Goal: Check status: Check status

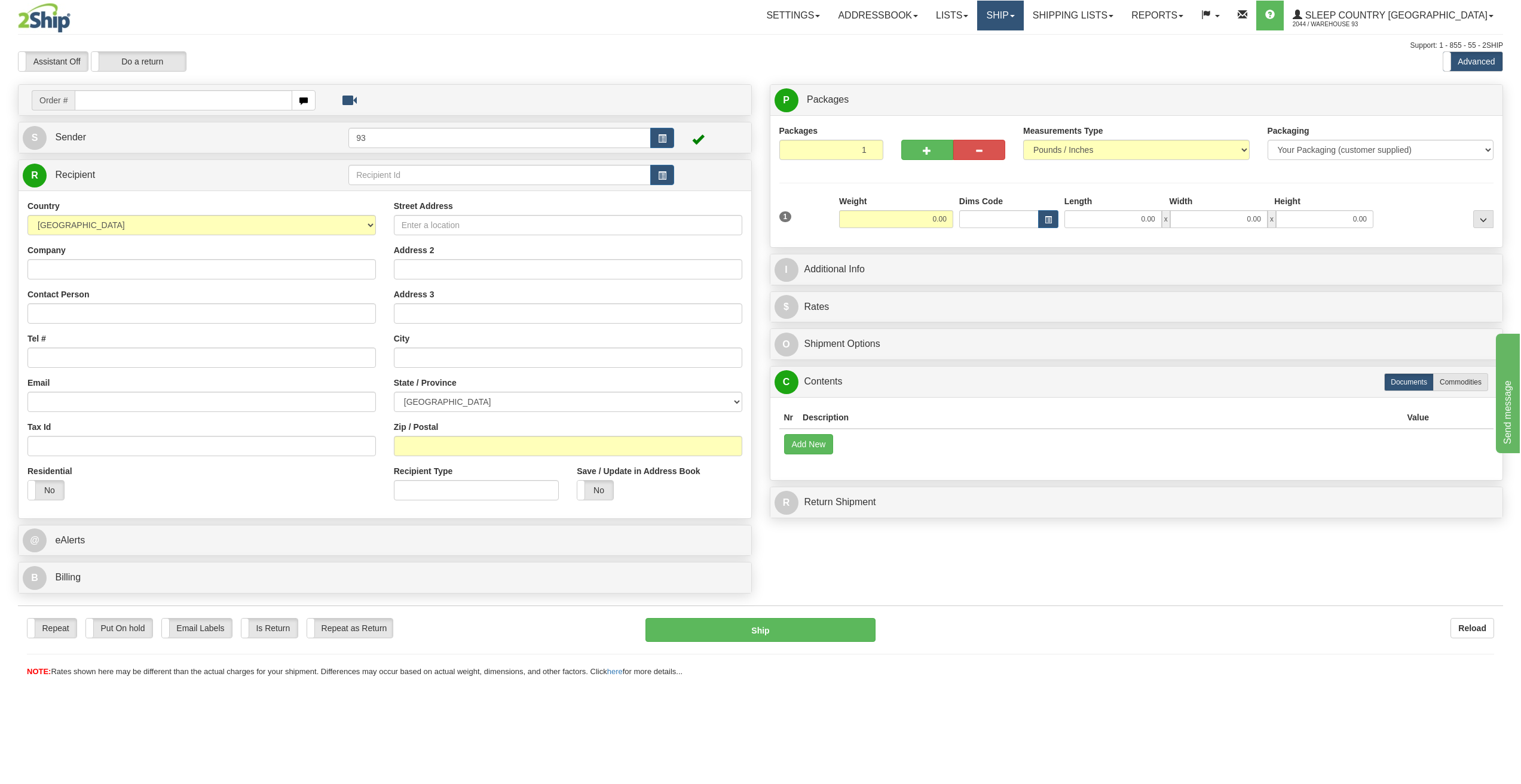
click at [1023, 12] on link "Ship" at bounding box center [1000, 16] width 46 height 29
click at [1122, 19] on link "Shipping lists" at bounding box center [1073, 16] width 99 height 29
click at [1100, 61] on span "Search Shipment History" at bounding box center [1063, 57] width 93 height 10
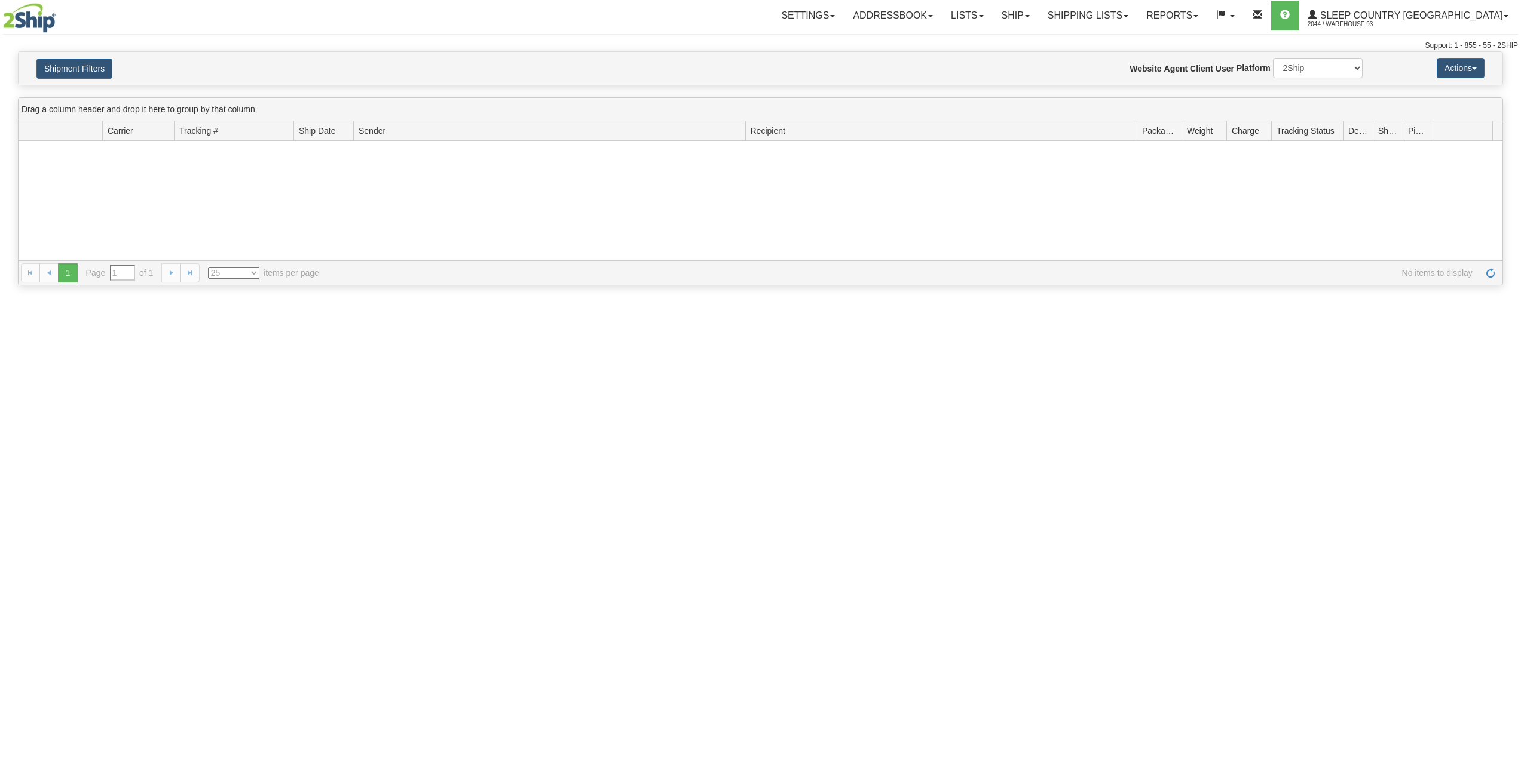
type input "From 09/09/2025 To 09/10/2025"
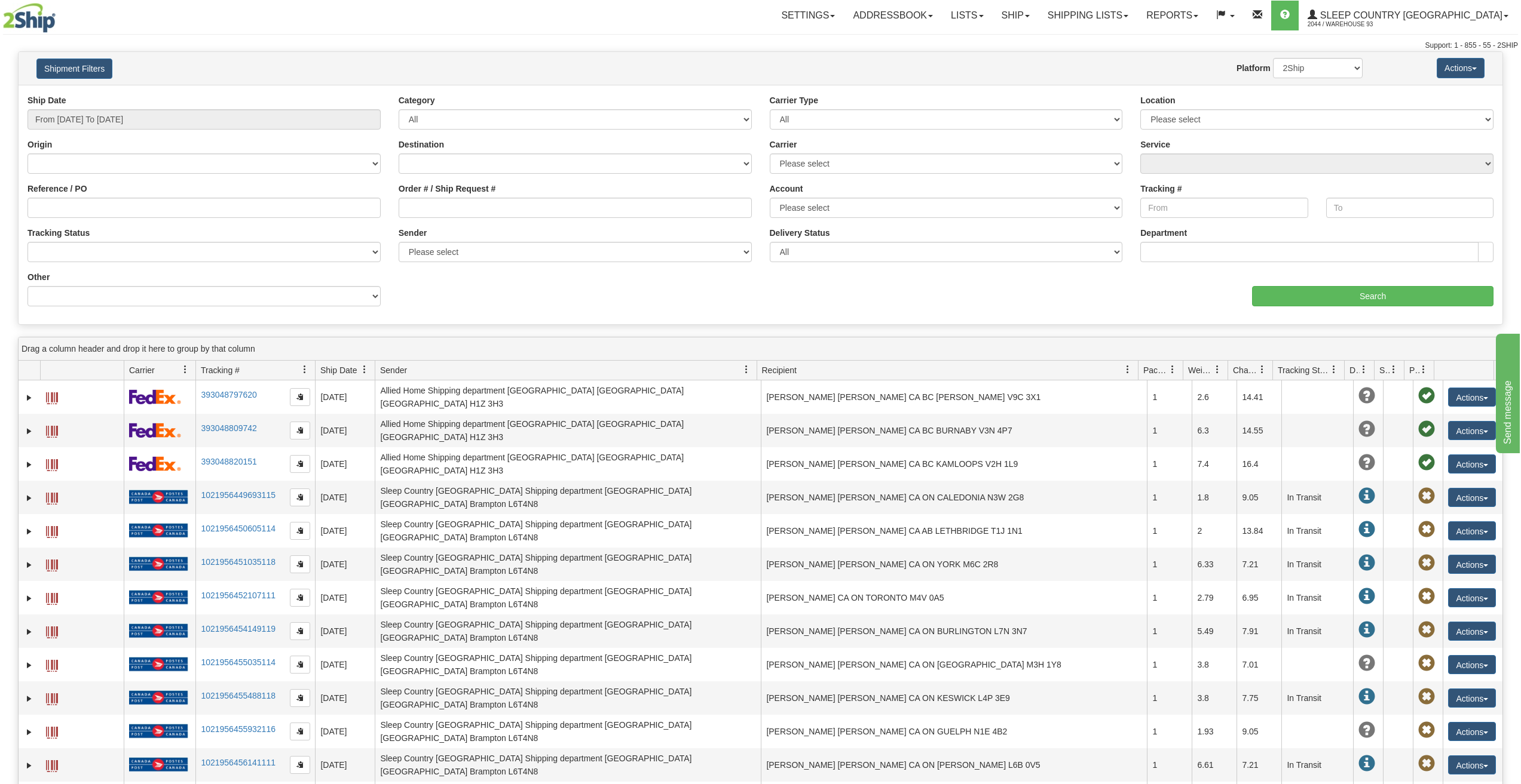
click at [473, 61] on div "Website Agent Nothing selected Client User Platform 2Ship Imported" at bounding box center [821, 68] width 1099 height 20
click at [1137, 12] on link "Shipping lists" at bounding box center [1088, 16] width 99 height 29
click at [1124, 56] on span "Search Shipment History" at bounding box center [1078, 57] width 93 height 10
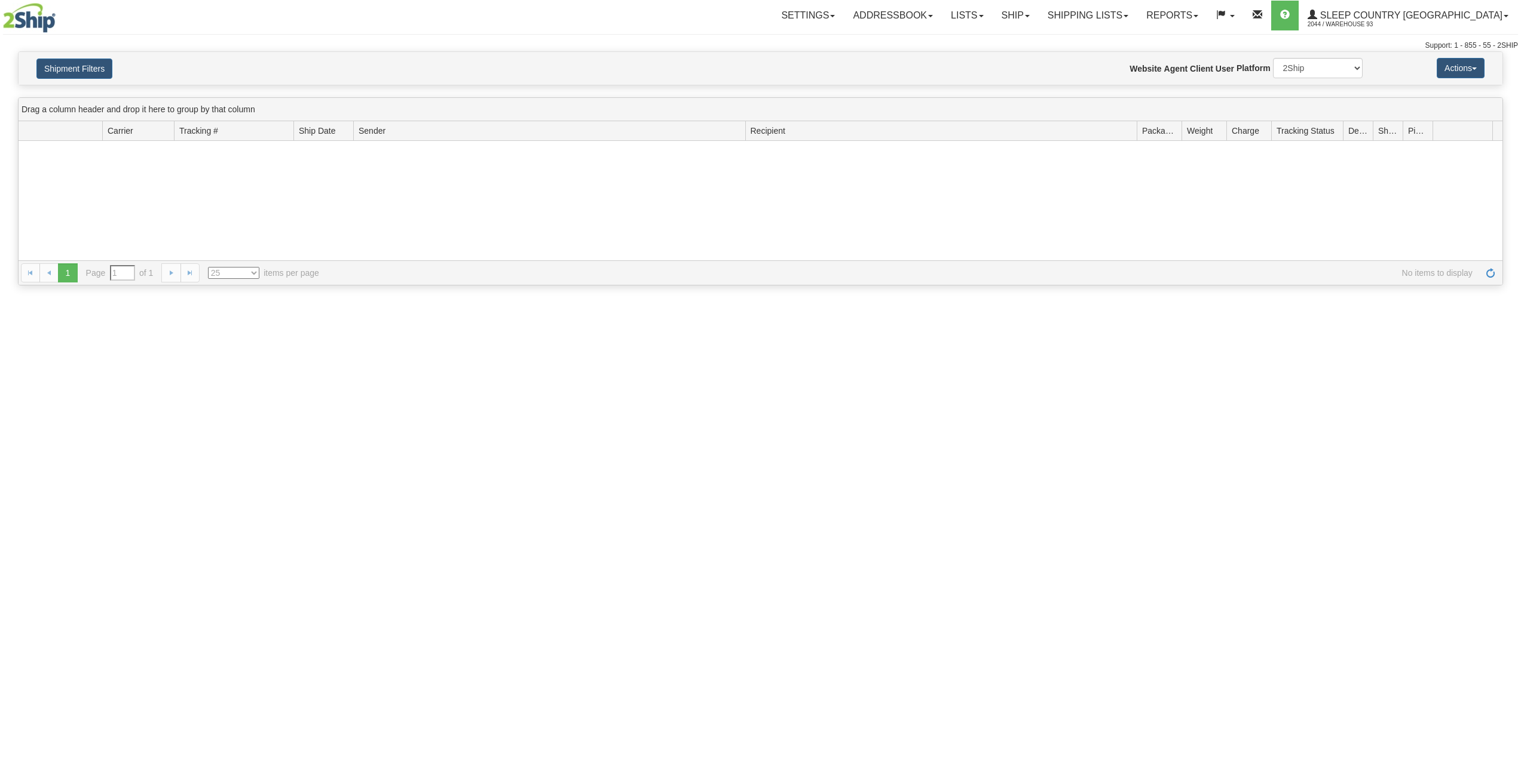
type input "From [DATE] To [DATE]"
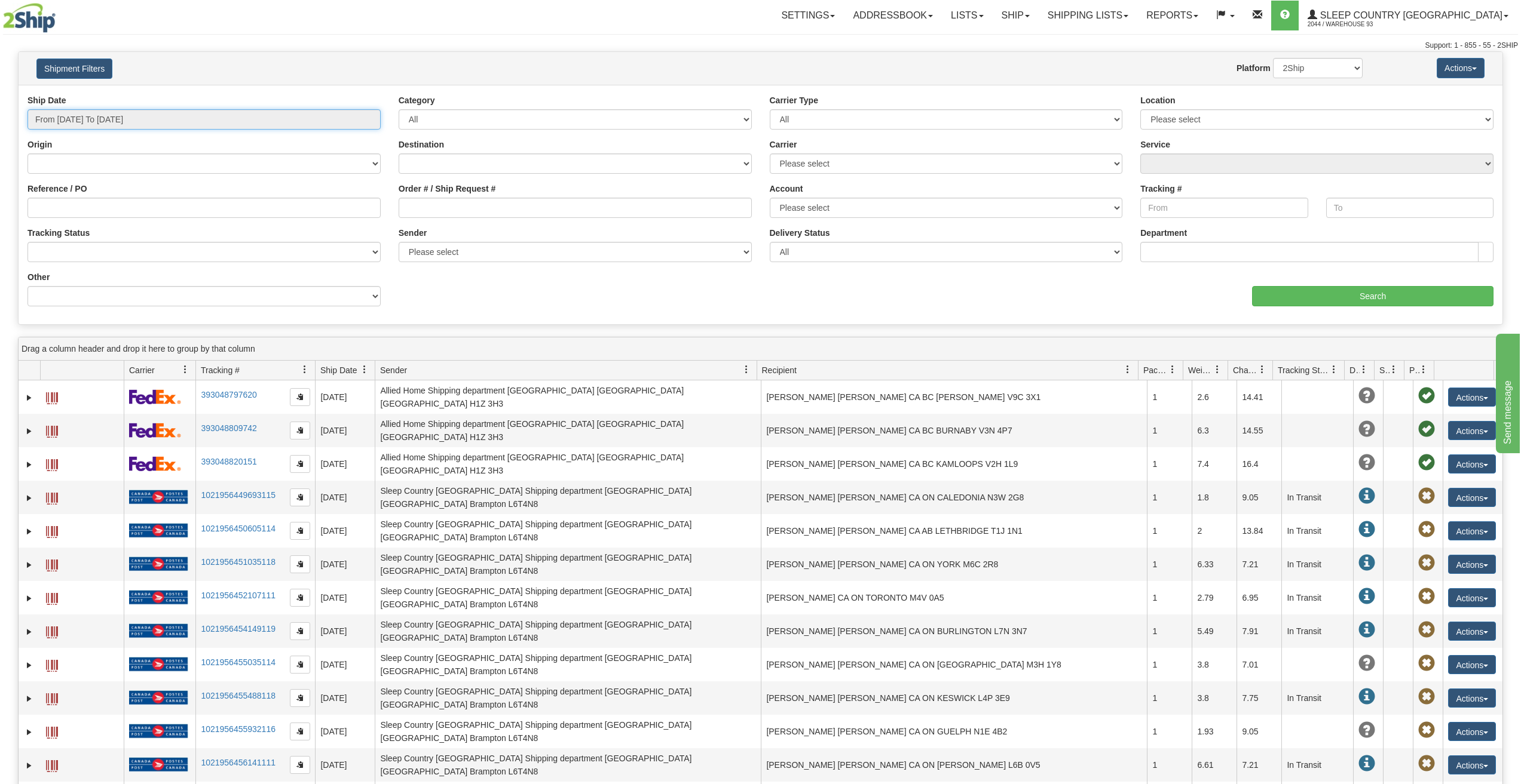
click at [156, 117] on input "From 09/09/2025 To 09/10/2025" at bounding box center [204, 119] width 353 height 20
type input "09/09/2025"
type input "[DATE]"
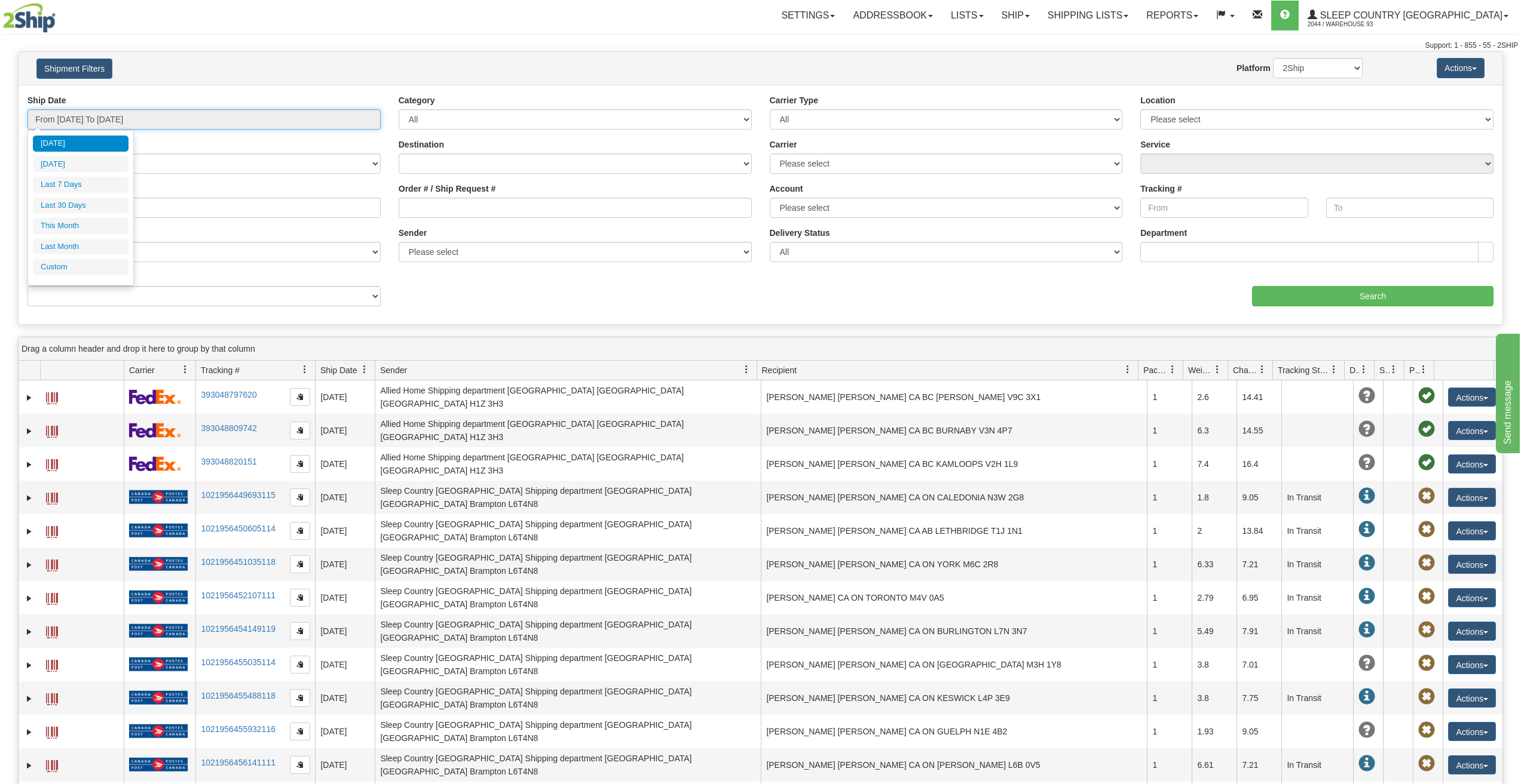
type input "09/01/2025"
type input "09/30/2025"
type input "08/01/2025"
type input "08/31/2025"
type input "09/10/2025"
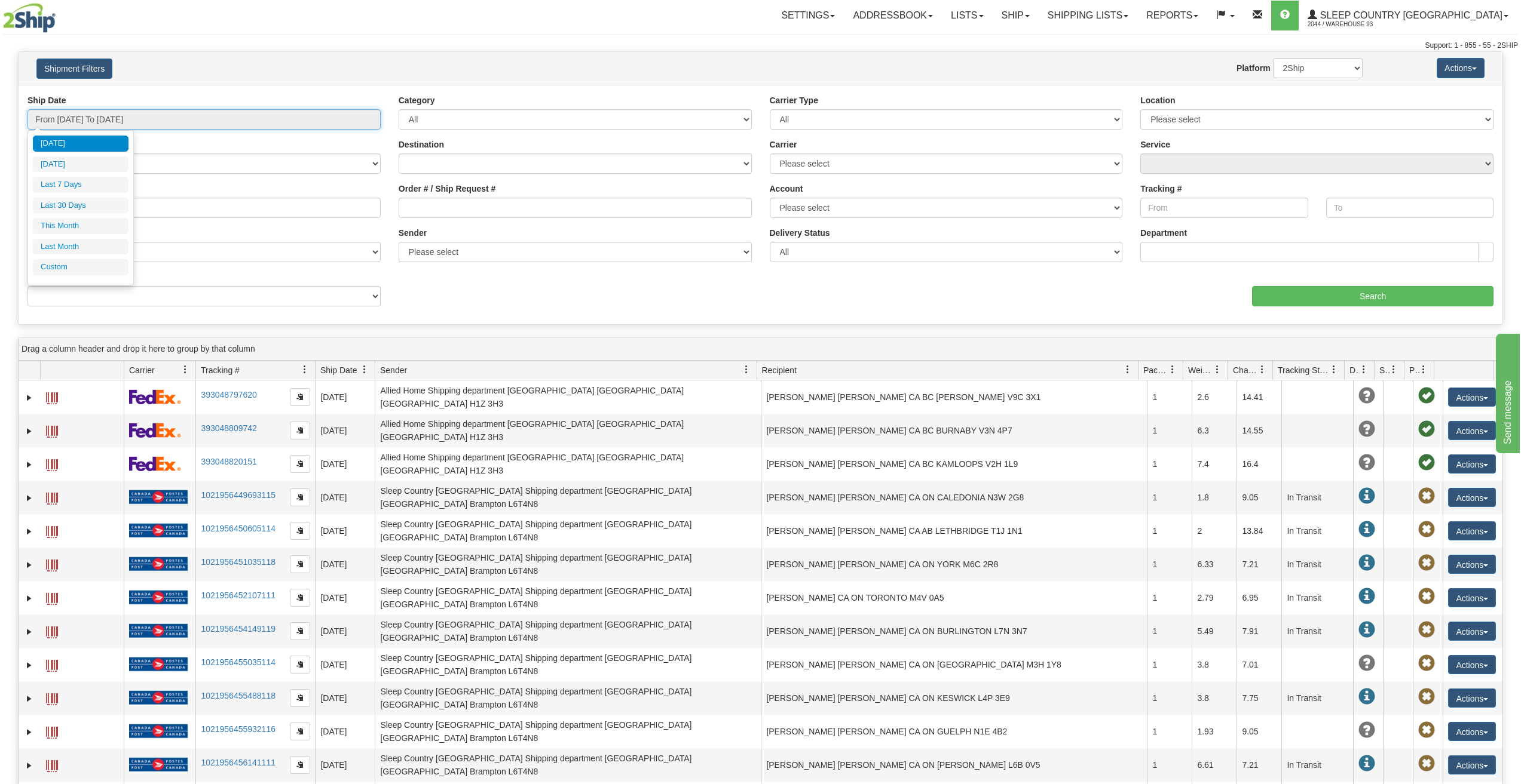
type input "09/10/2025"
click at [65, 271] on li "Custom" at bounding box center [81, 267] width 95 height 16
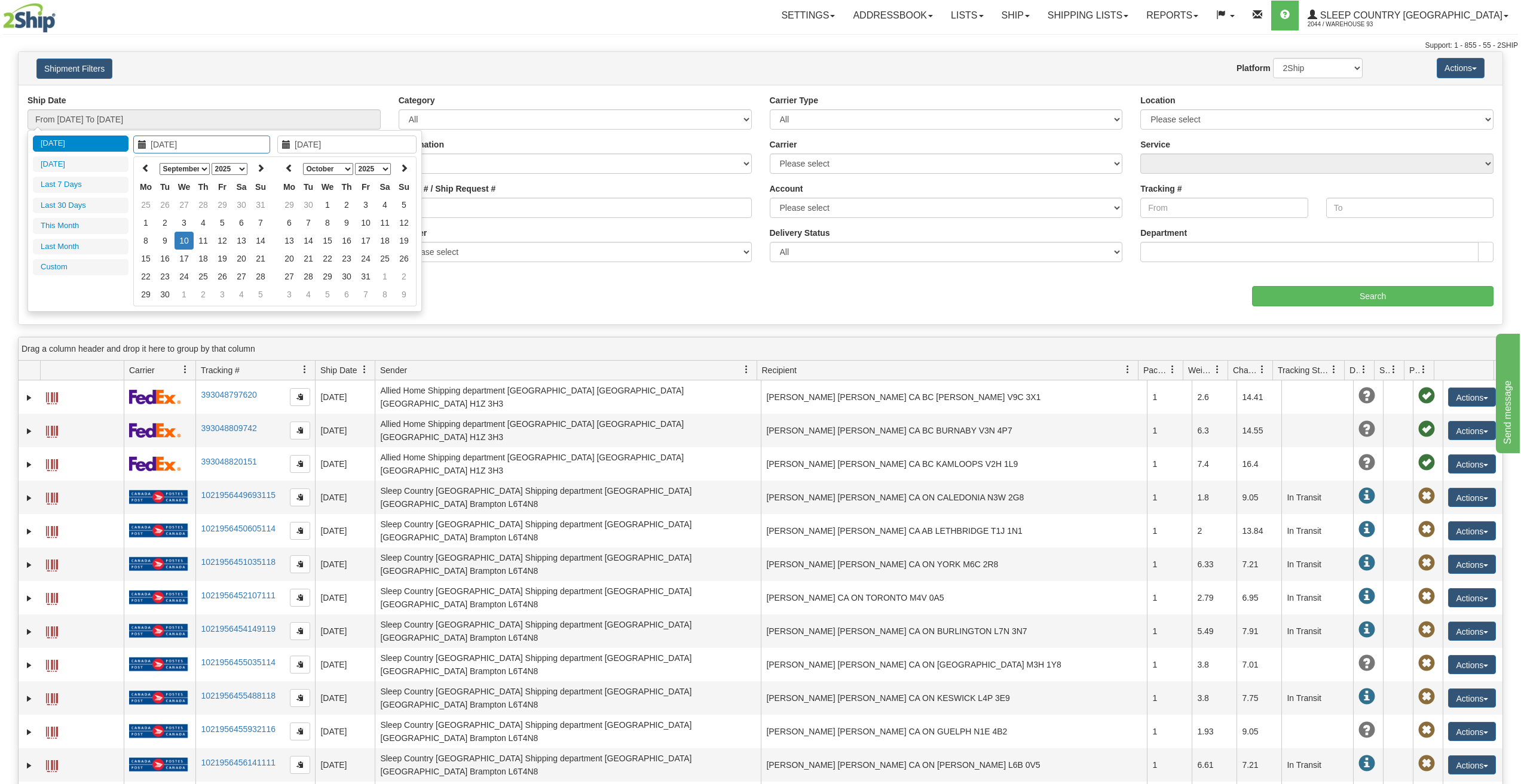
click at [203, 147] on input "09/10/2025" at bounding box center [202, 144] width 137 height 18
click at [179, 147] on input "09/10/2025" at bounding box center [202, 144] width 137 height 18
click at [238, 173] on select "1975 1976 1977 1978 1979 1980 1981 1982 1983 1984 1985 1986 1987 1988 1989 1990…" at bounding box center [229, 169] width 36 height 12
type input "09/11/2008"
click at [198, 245] on td "11" at bounding box center [203, 240] width 19 height 18
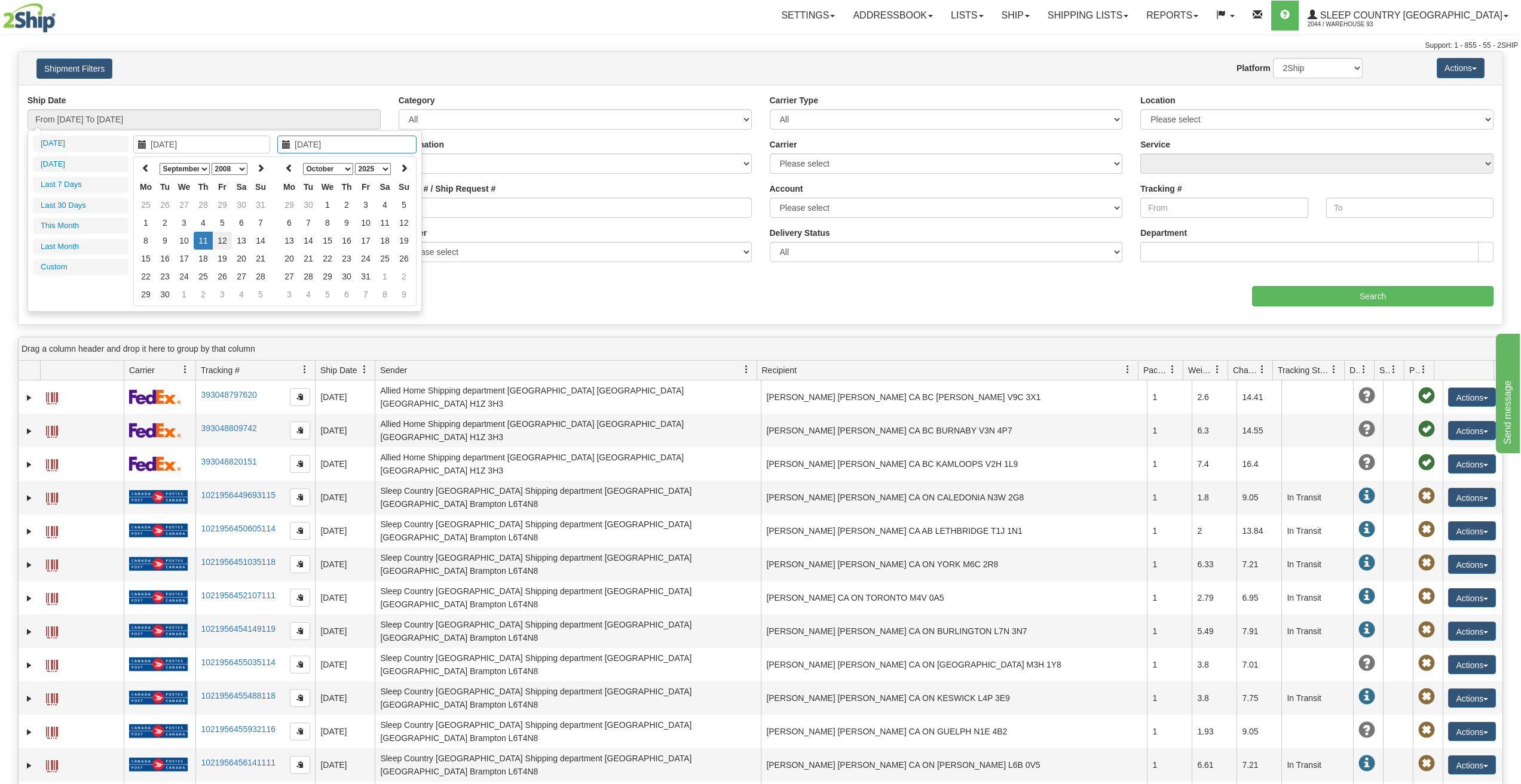
type input "09/12/2008"
click at [223, 243] on td "12" at bounding box center [222, 240] width 19 height 18
type input "From 09/11/2008 To 09/12/2008"
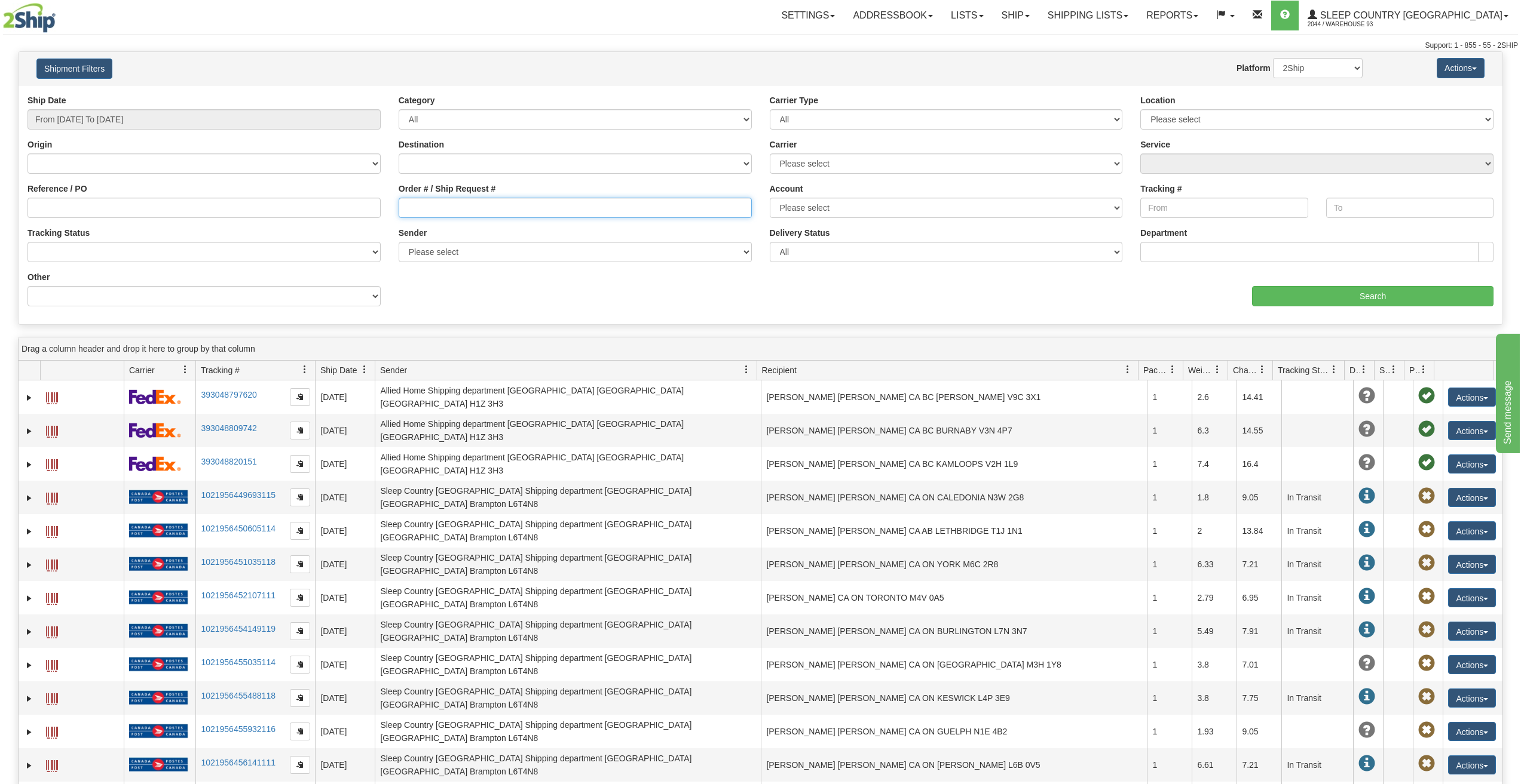
click at [463, 205] on input "Order # / Ship Request #" at bounding box center [574, 207] width 353 height 20
paste input "9000I082344"
type input "9000I082344"
click at [1354, 297] on input "Search" at bounding box center [1373, 296] width 241 height 20
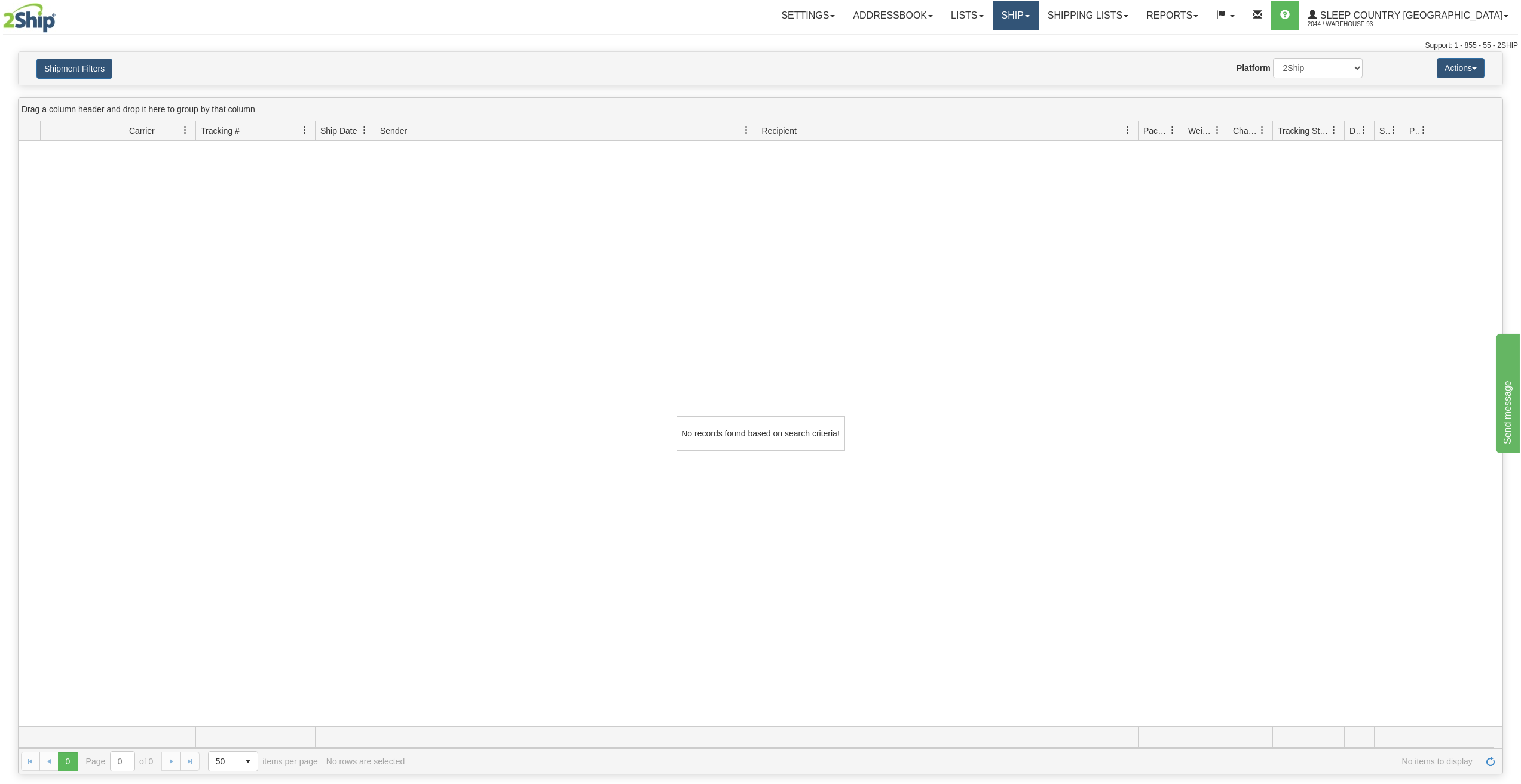
click at [1039, 19] on link "Ship" at bounding box center [1015, 16] width 46 height 29
click at [1137, 29] on link "Shipping lists" at bounding box center [1088, 16] width 99 height 29
click at [1137, 47] on link "Current Shipments" at bounding box center [1078, 42] width 116 height 16
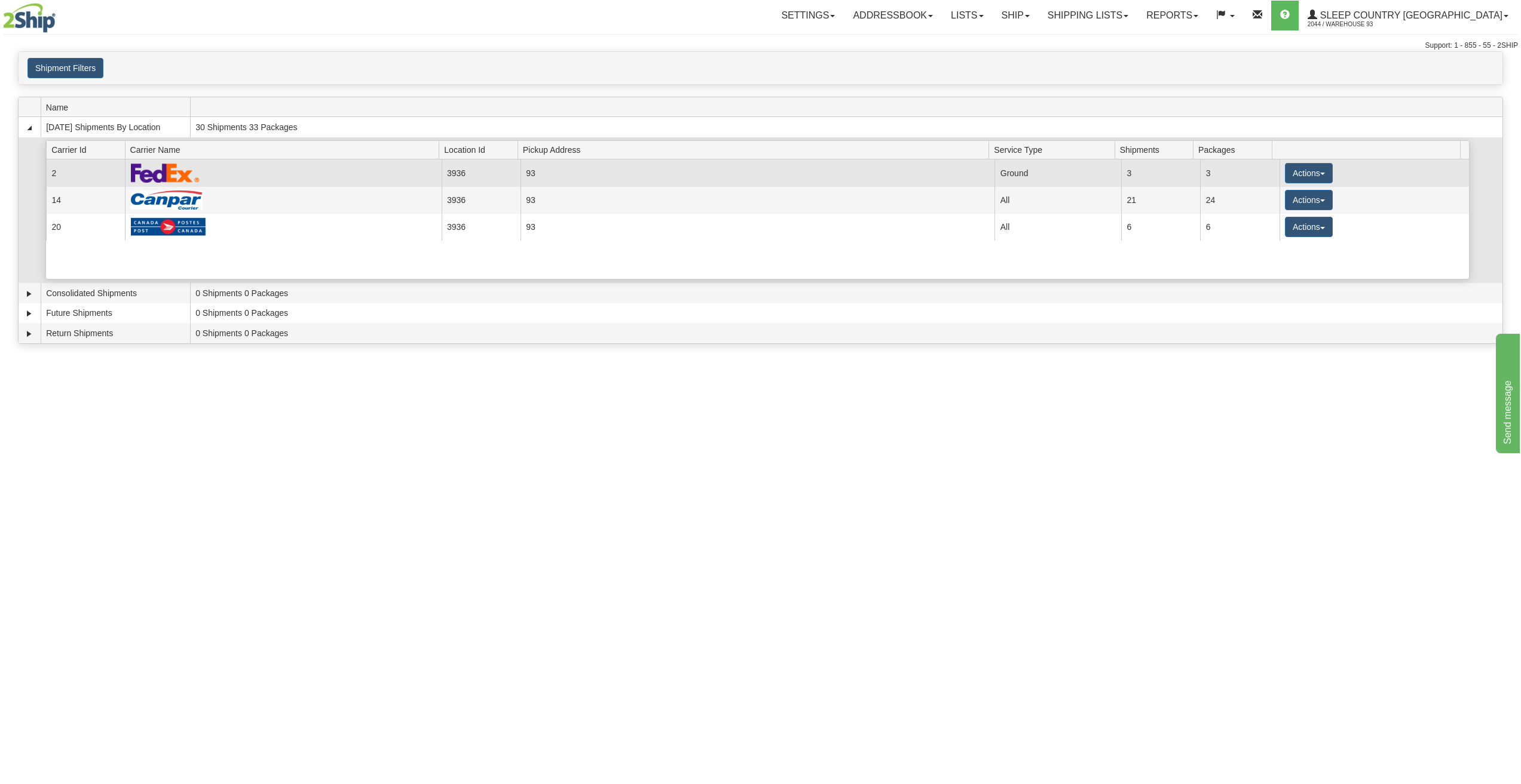
click at [183, 178] on img at bounding box center [165, 173] width 69 height 20
click at [759, 170] on td "93" at bounding box center [757, 173] width 475 height 27
click at [1306, 173] on button "Actions" at bounding box center [1308, 173] width 48 height 20
click at [1299, 189] on link "Details" at bounding box center [1284, 196] width 95 height 16
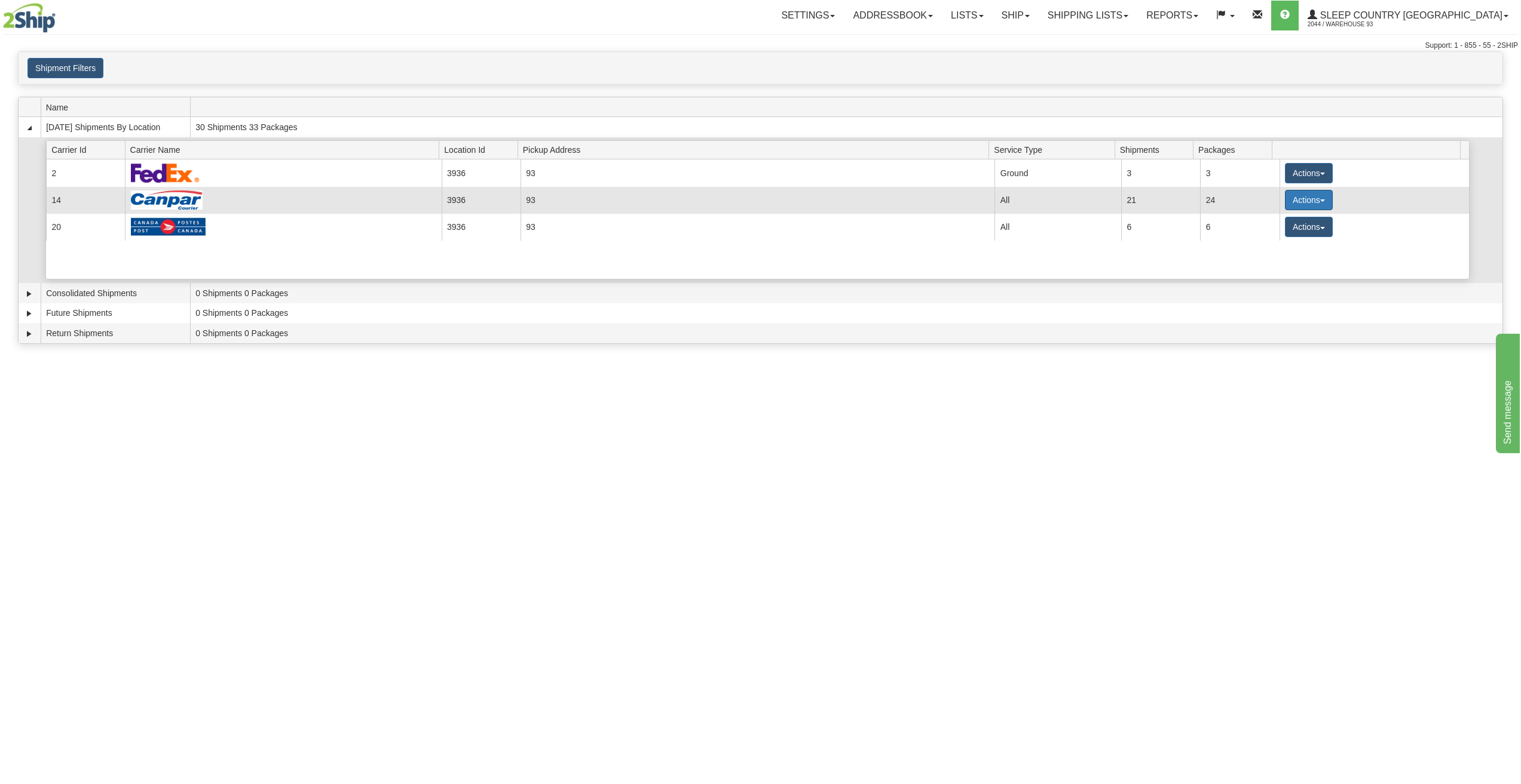
click at [1316, 195] on button "Actions" at bounding box center [1308, 199] width 48 height 20
click at [1249, 219] on span "Details" at bounding box center [1264, 222] width 32 height 9
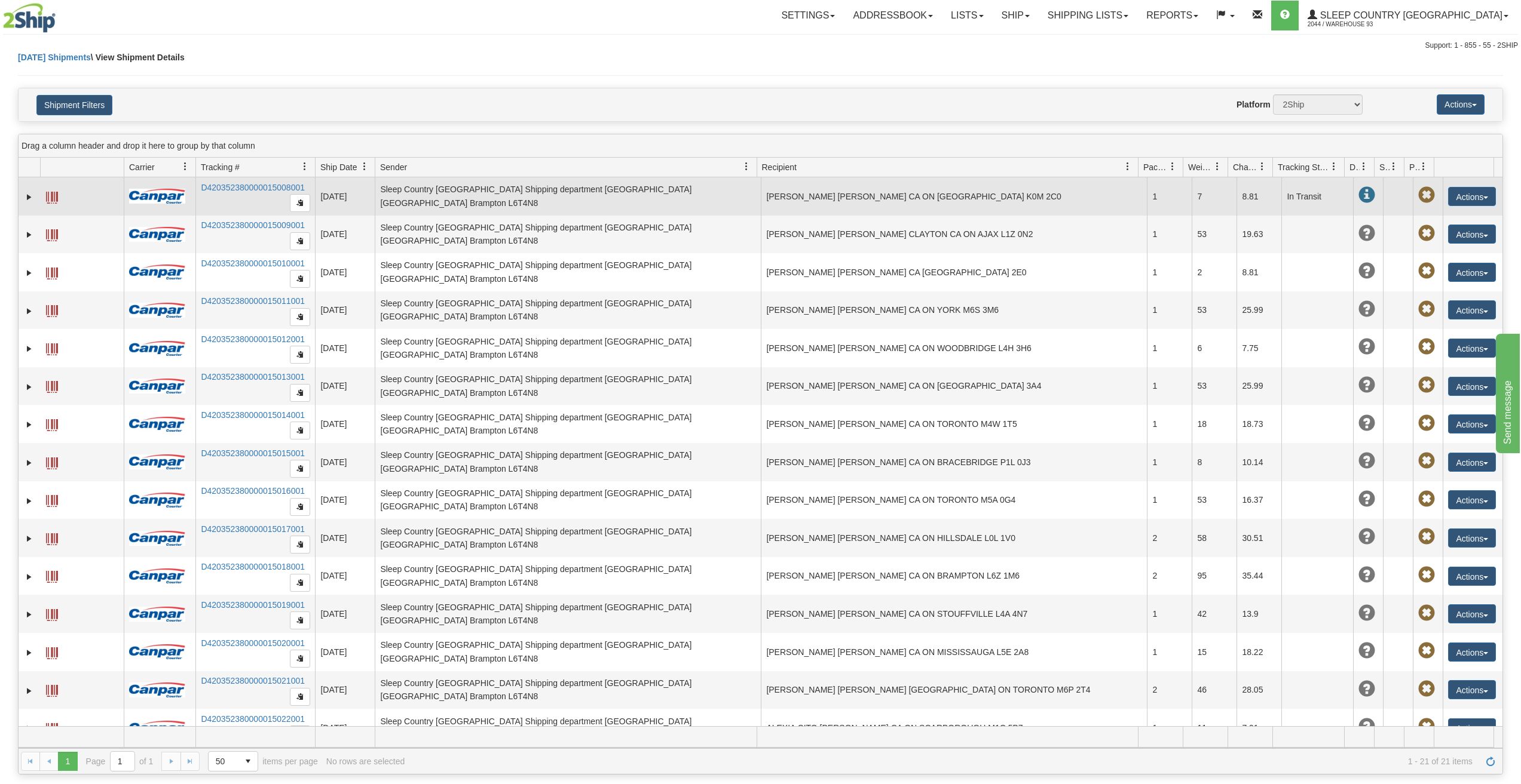
click at [1060, 188] on td "ANNE BUCKLEY ANNE BUCKLEY CA ON LITTLE BRITAIN K0M 2C0" at bounding box center [954, 197] width 386 height 38
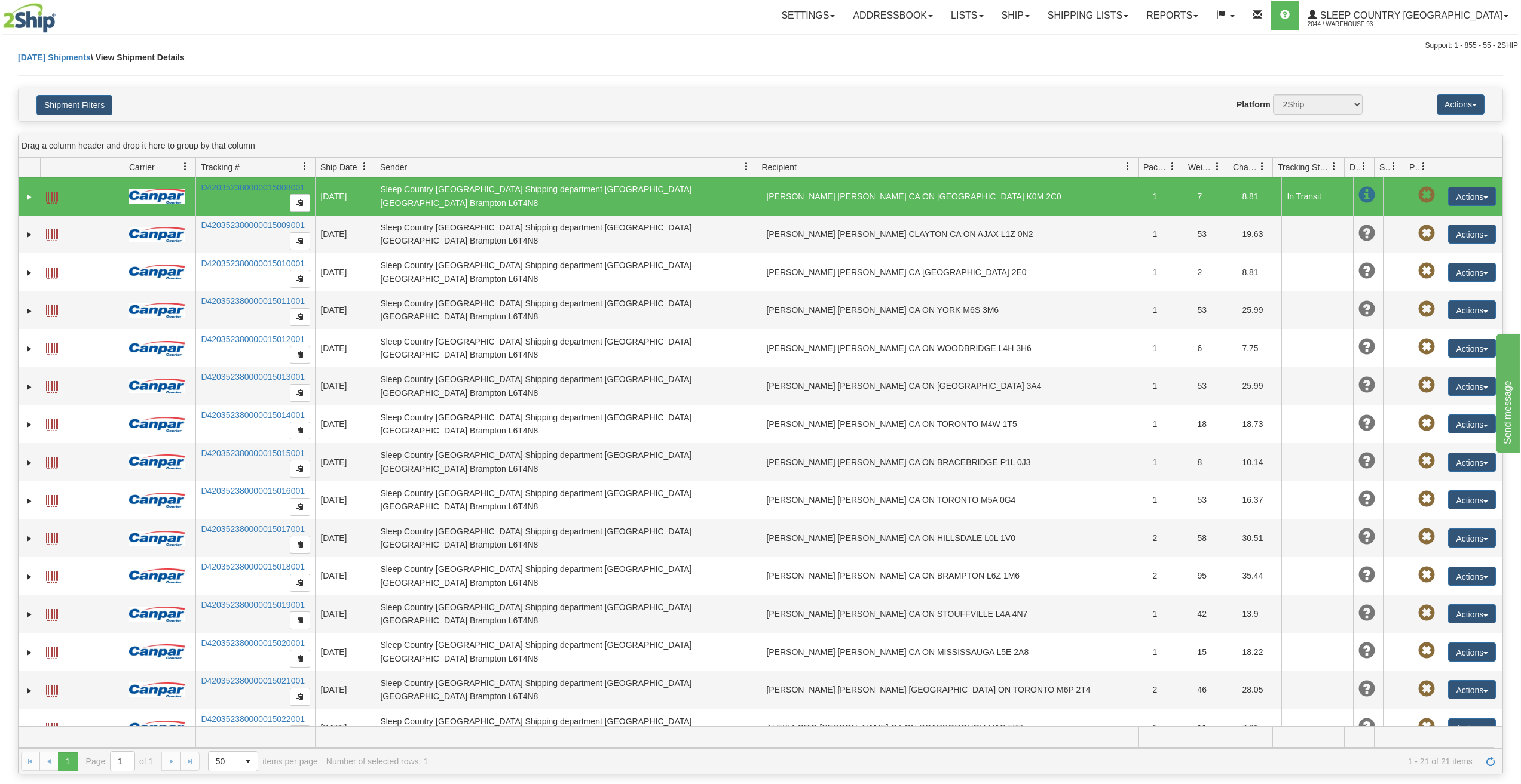
click at [775, 85] on div "Today Shipments \ View Shipment Details" at bounding box center [760, 69] width 1485 height 36
click at [1059, 114] on div "Website Agent Nothing selected Client User Platform 2Ship Imported" at bounding box center [821, 104] width 1099 height 20
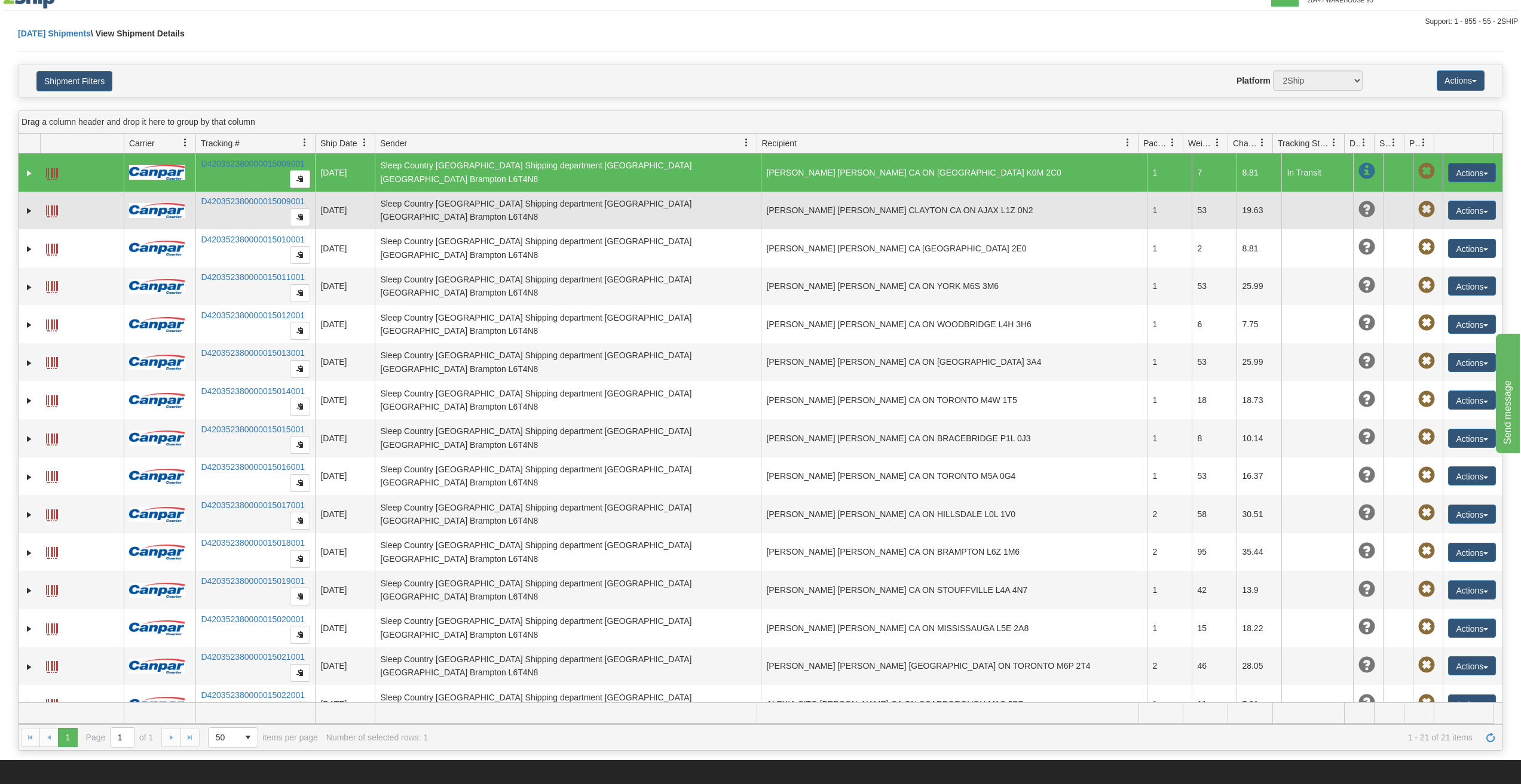
click at [1068, 216] on td "KAMILAH CLAYTON KAMILAH CLAYTON CA ON AJAX L1Z 0N2" at bounding box center [954, 211] width 386 height 38
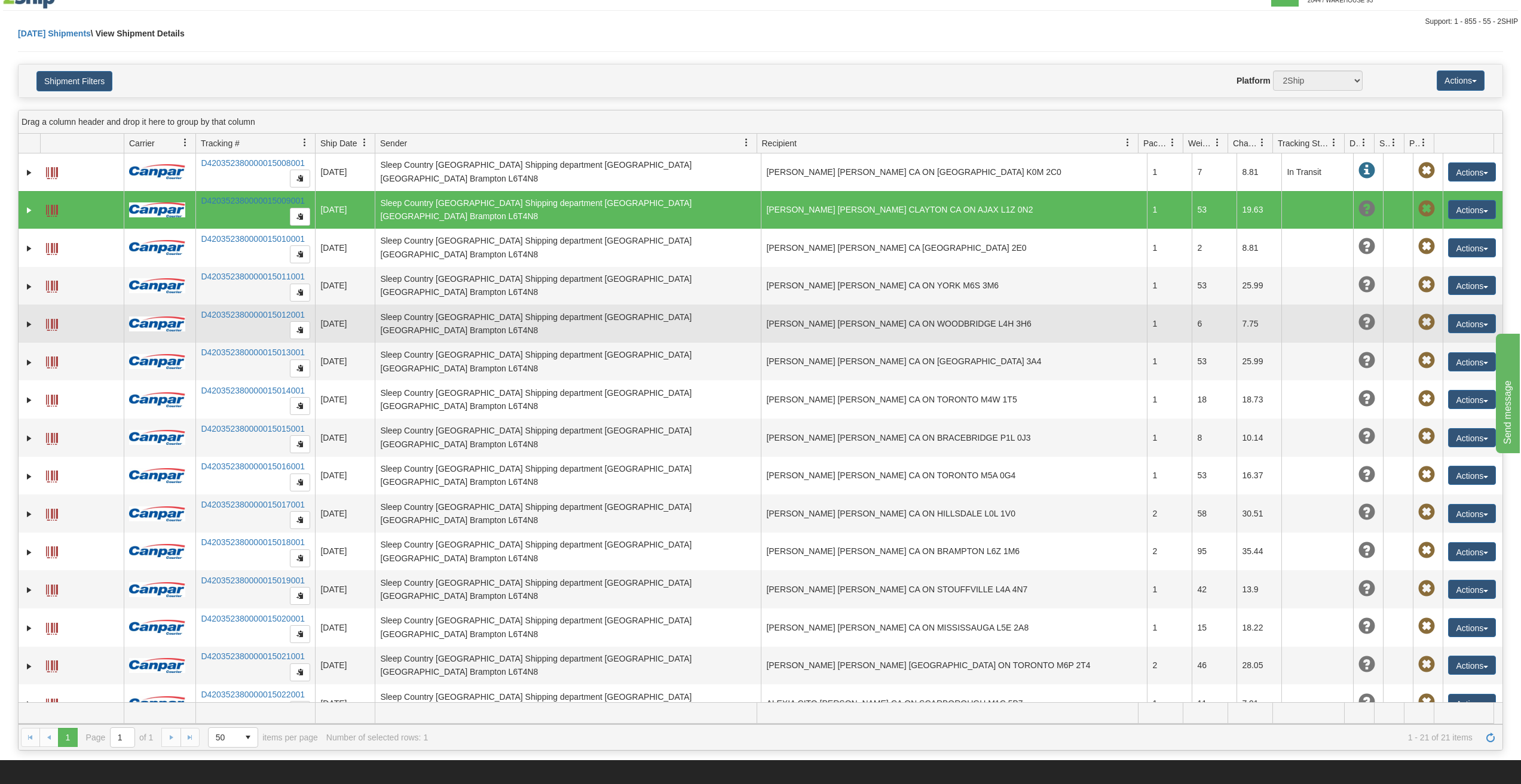
scroll to position [0, 0]
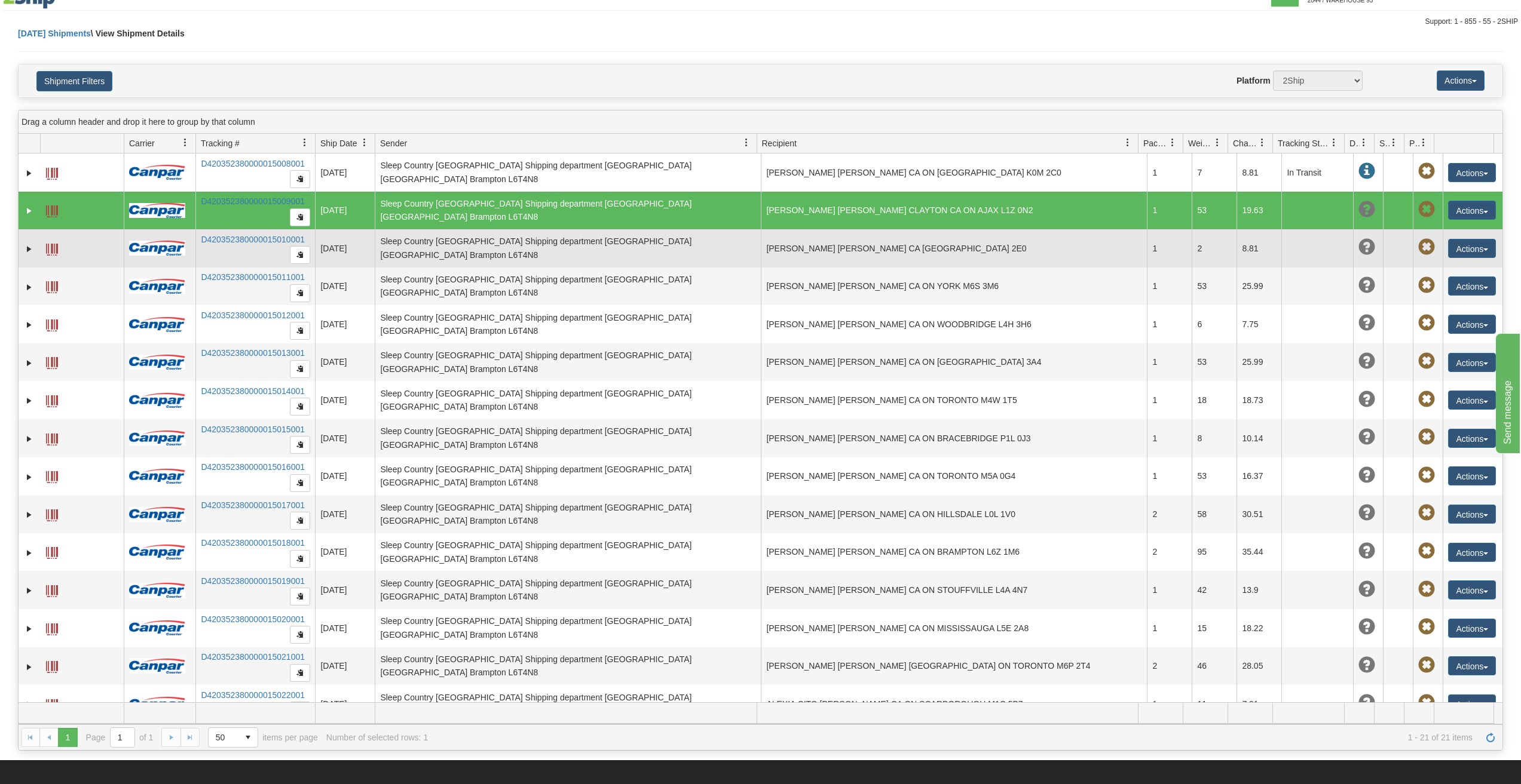
click at [889, 249] on td "CAROLINE BOWMAN CAROLINE BOWMAN CA ON ORO STATION L0L 2E0" at bounding box center [954, 248] width 386 height 38
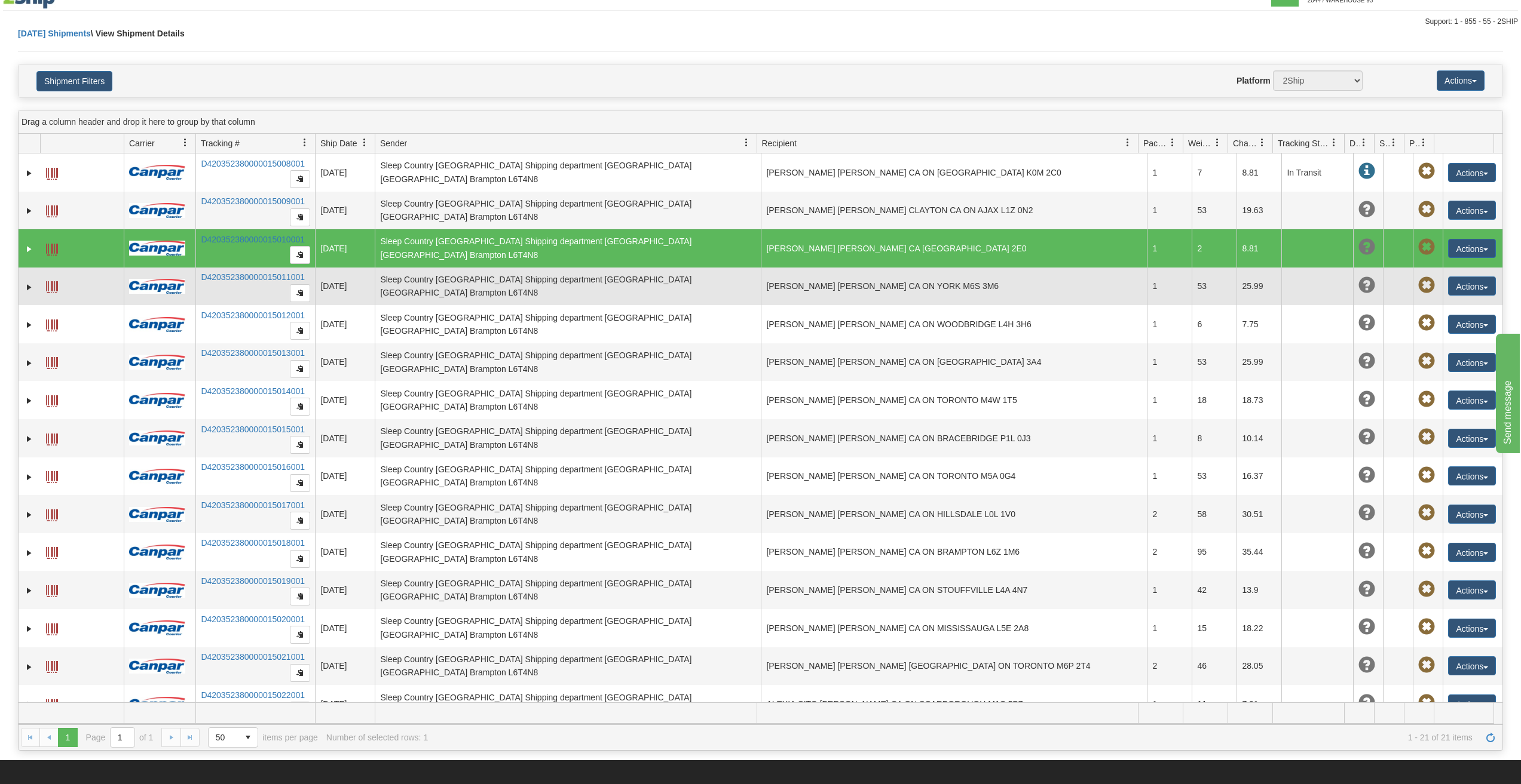
click at [870, 282] on td "LAURA TRINCHI LAURA TRINCHI CA ON YORK M6S 3M6" at bounding box center [954, 287] width 386 height 38
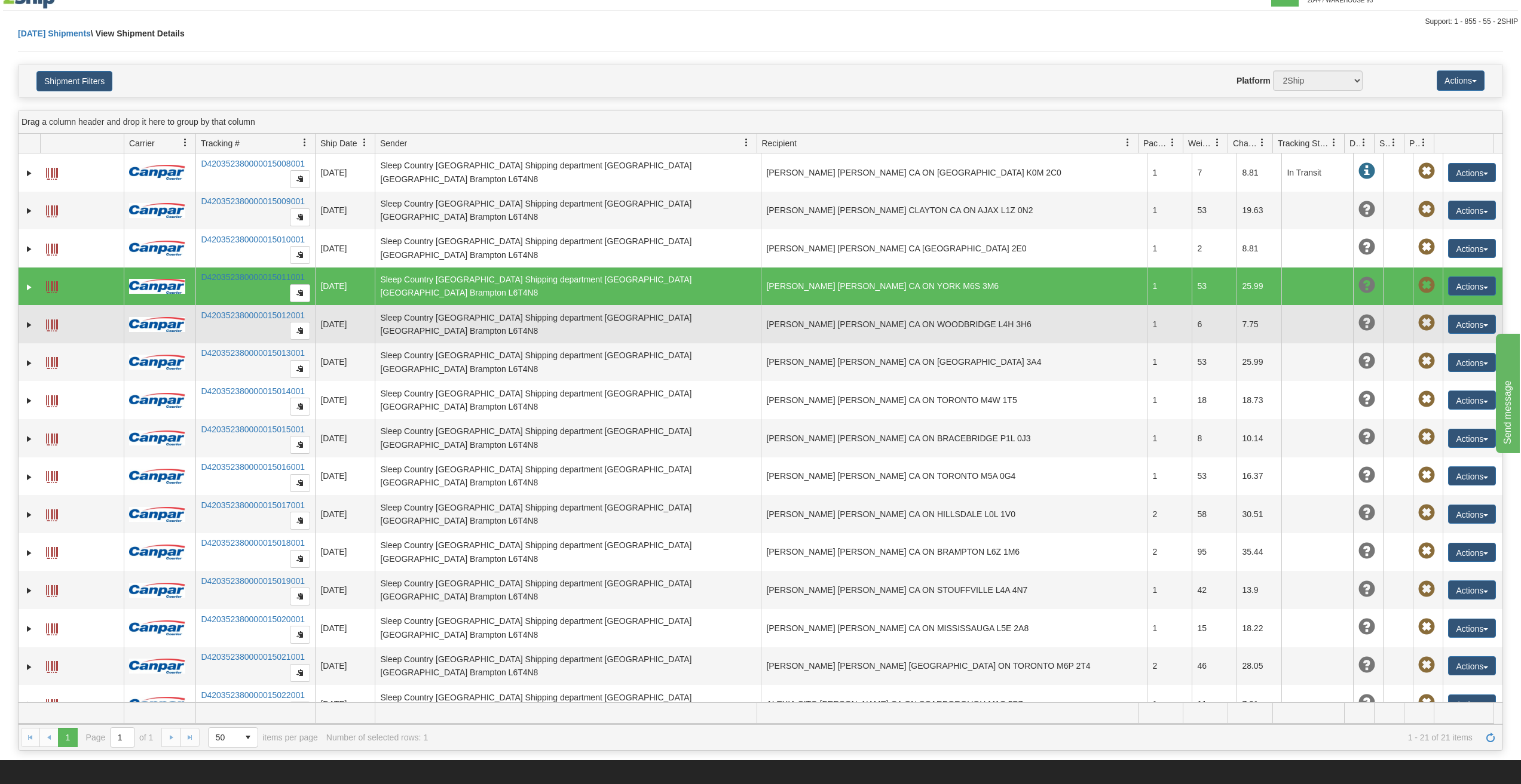
click at [862, 310] on td "MICHAEL FILIPPELLI MICHAEL FILIPPELLI CA ON WOODBRIDGE L4H 3H6" at bounding box center [954, 324] width 386 height 38
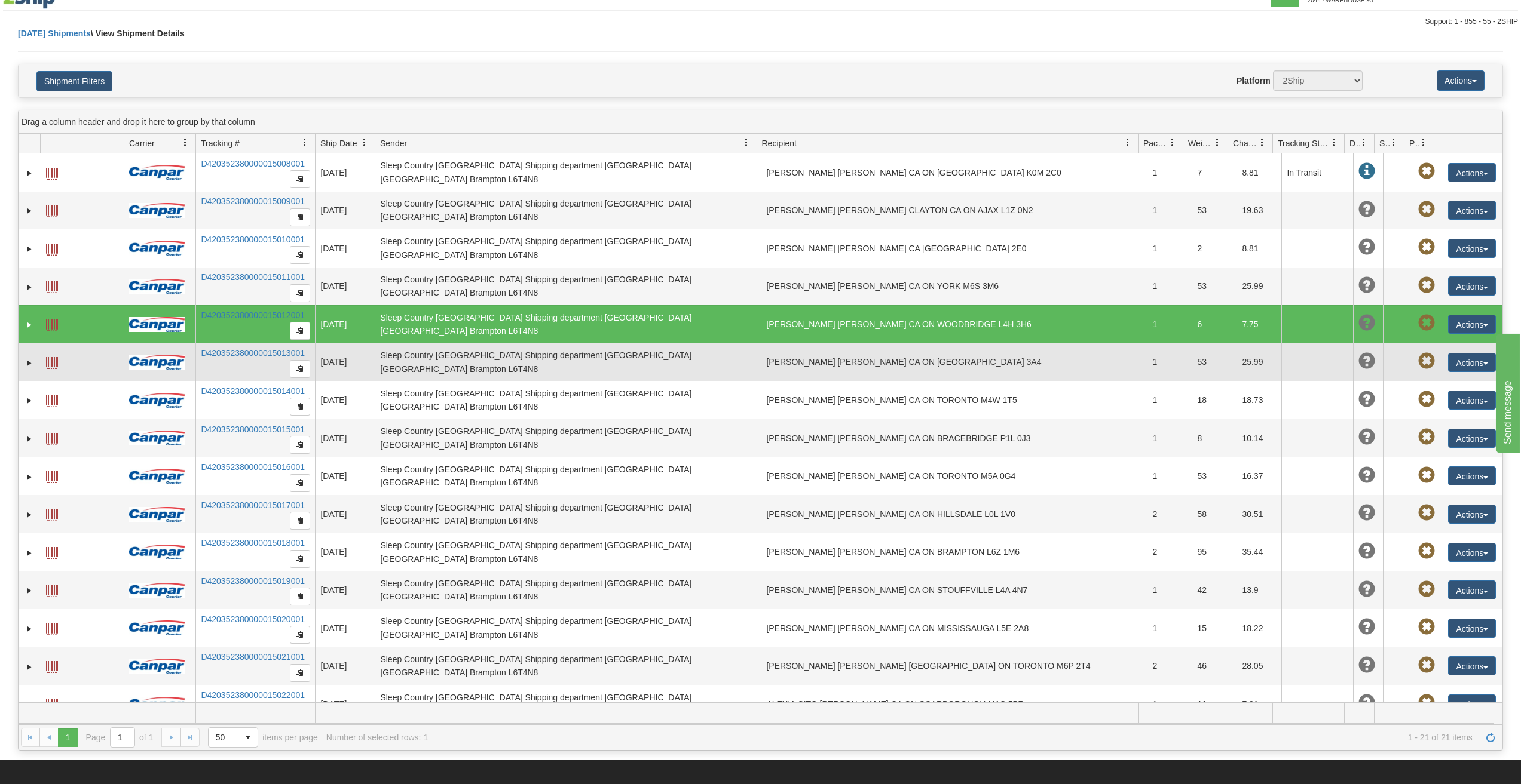
click at [870, 363] on td "CAMILO SANCHEZ CAMILO SANCHEZ CA ON NORTH YORK M6M 3A4" at bounding box center [954, 363] width 386 height 38
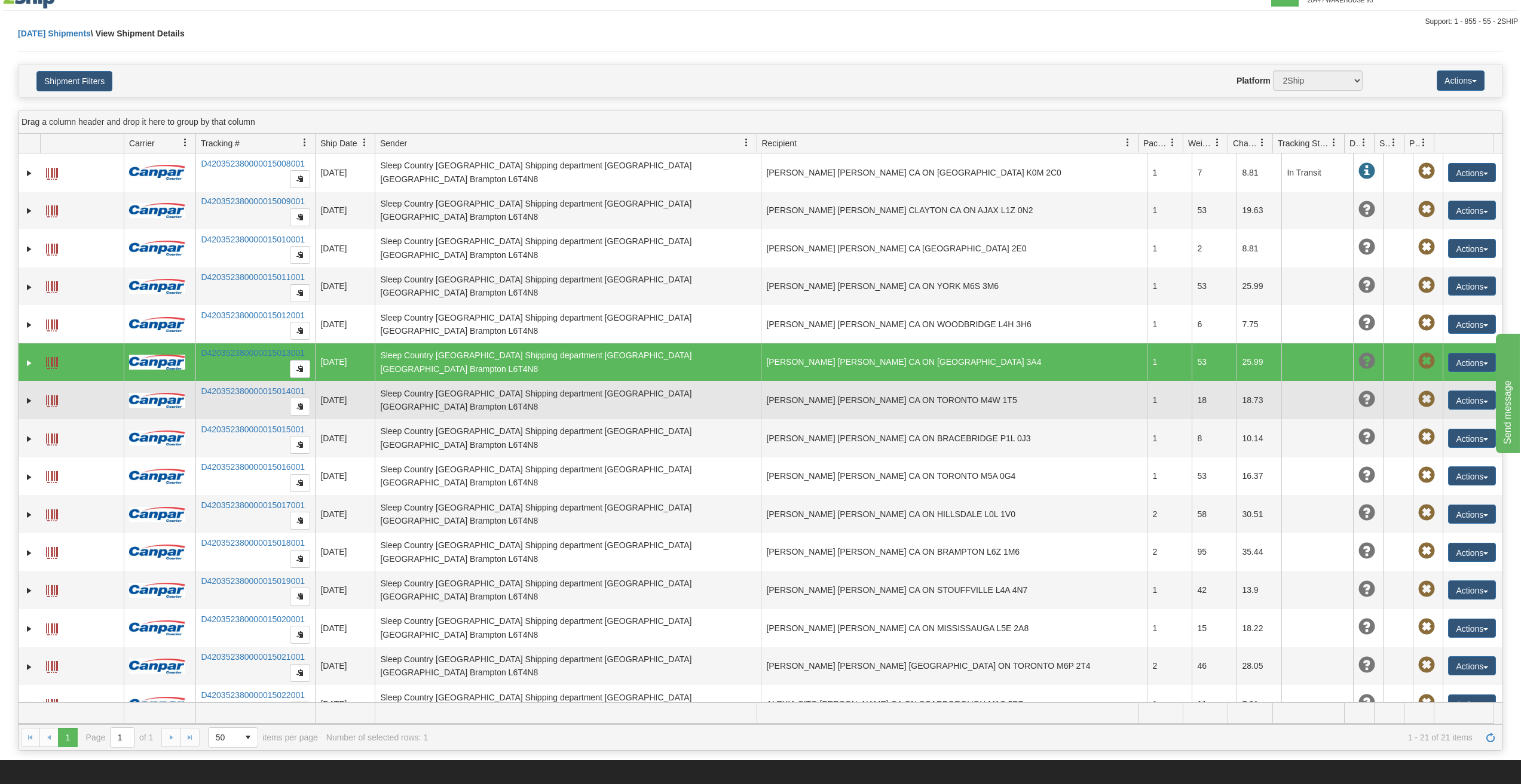
click at [862, 402] on td "ALLISON BARCLAY ALLISON BARCLAY CA ON TORONTO M4W 1T5" at bounding box center [954, 400] width 386 height 38
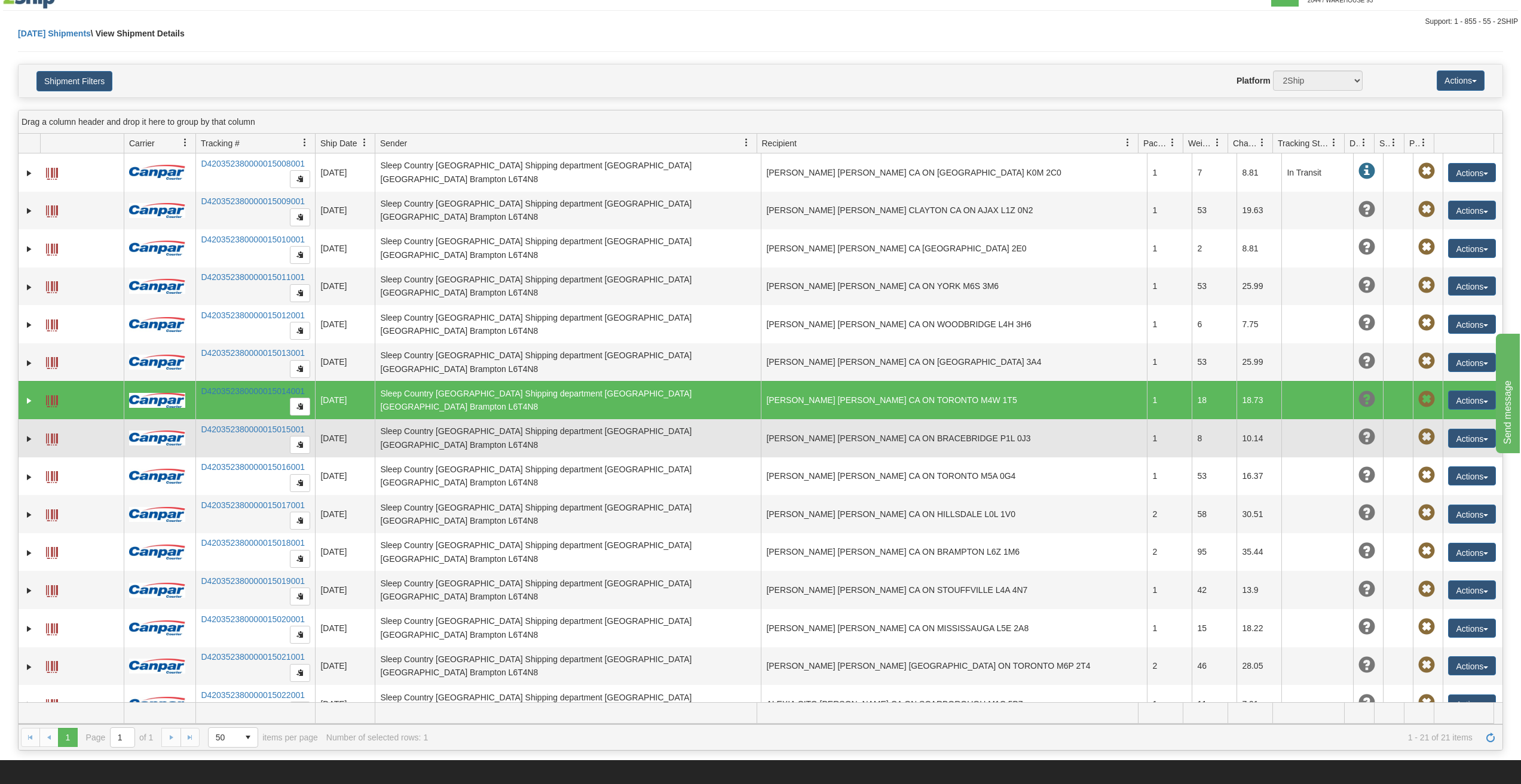
click at [853, 437] on td "ALYSSA ROBERGE ALYSSA ROBERGE CA ON BRACEBRIDGE P1L 0J3" at bounding box center [954, 438] width 386 height 38
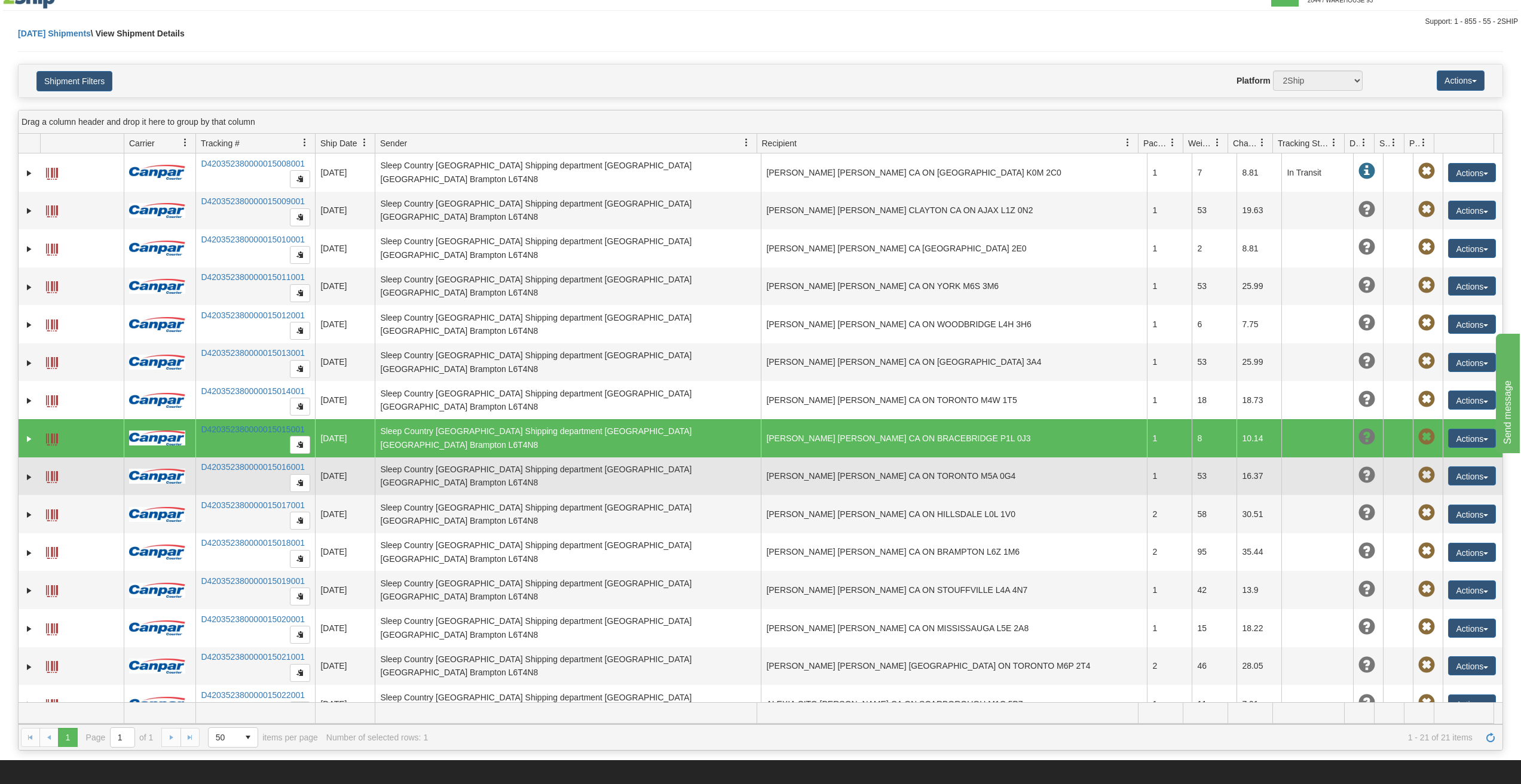
click at [816, 490] on td "ALIYAH QUANCE ALIYAH QUANCE CA ON TORONTO M5A 0G4" at bounding box center [954, 477] width 386 height 38
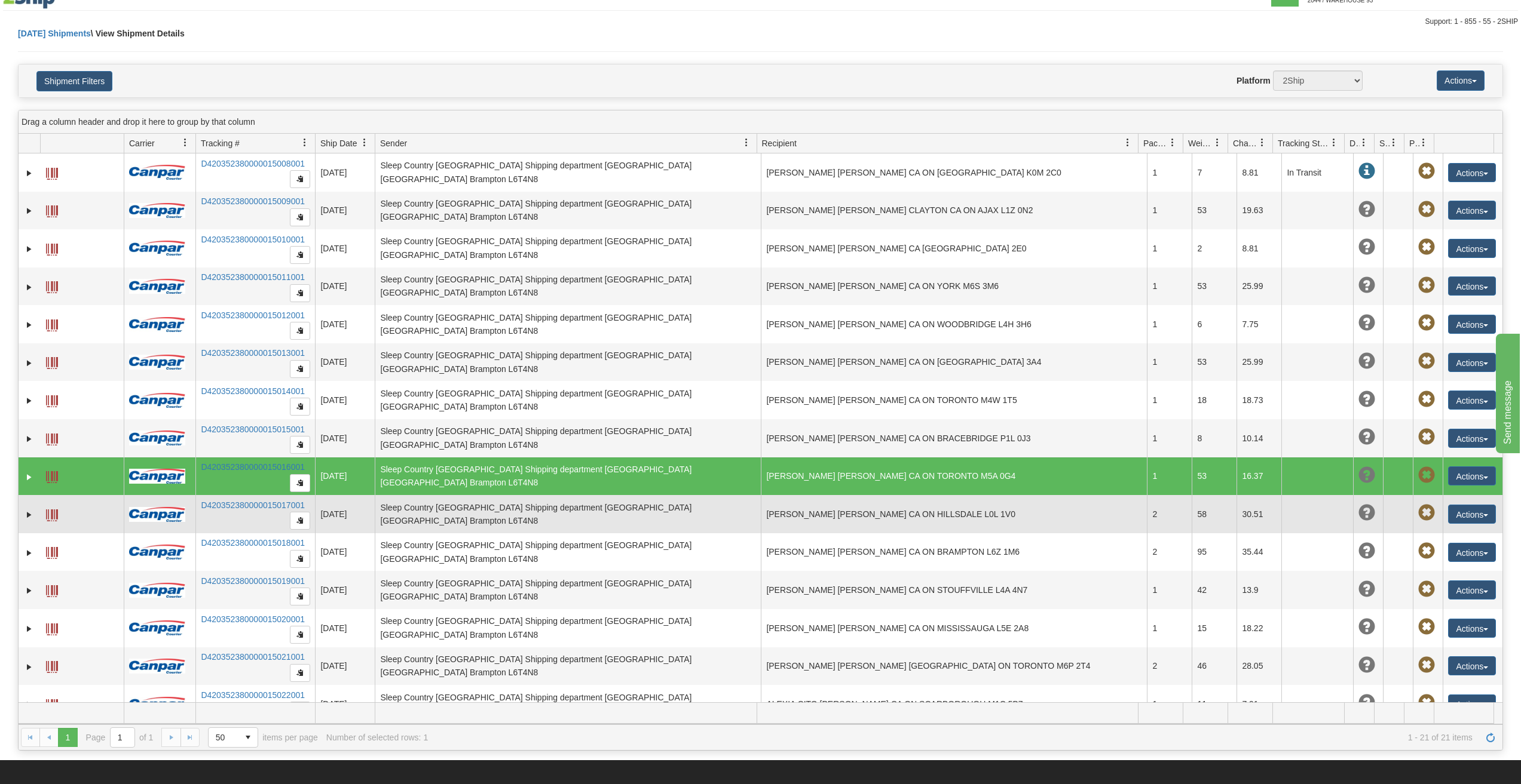
click at [823, 521] on td "KARI WILLIAMS KARI WILLIAMS CA ON HILLSDALE L0L 1V0" at bounding box center [954, 514] width 386 height 38
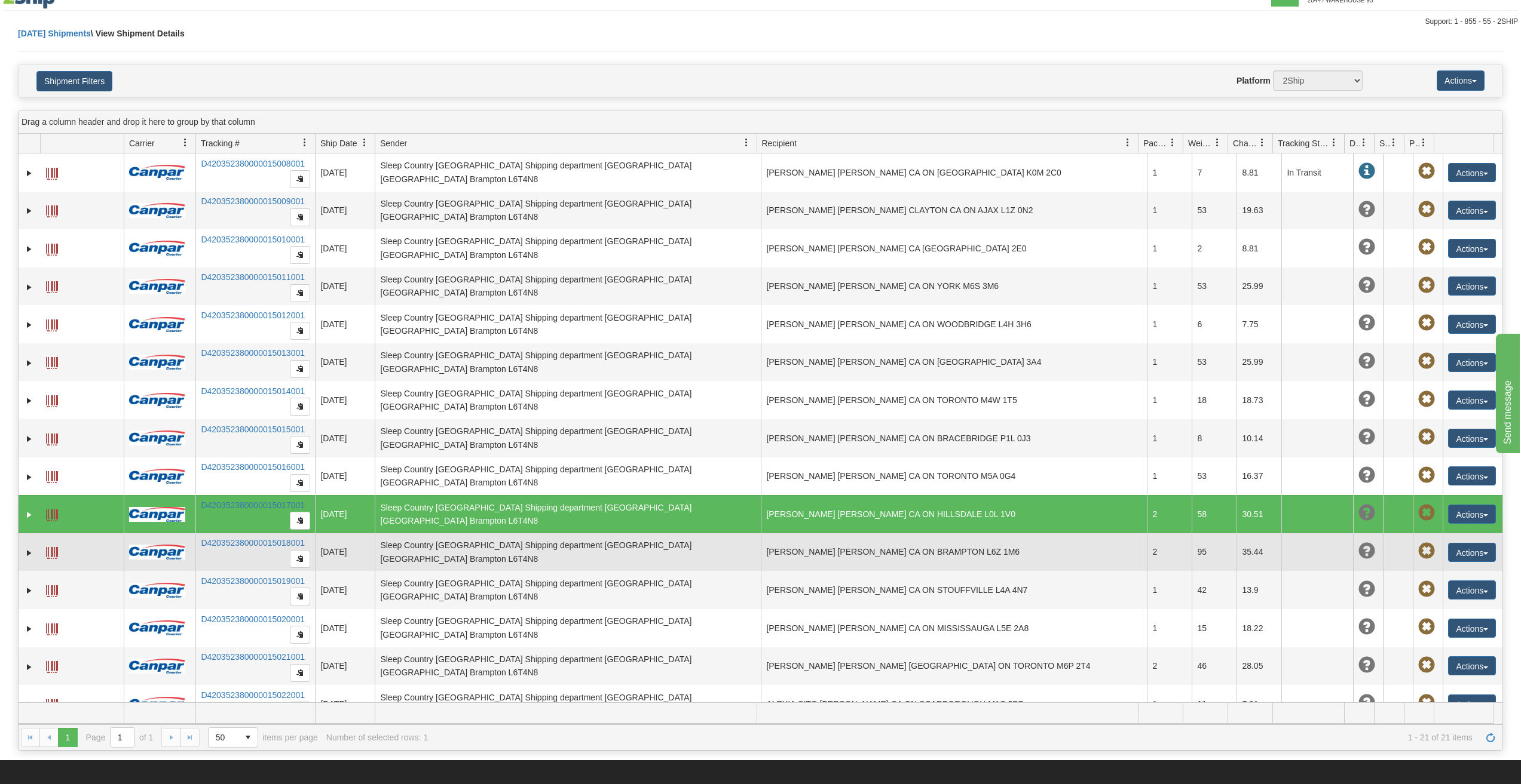
click at [822, 565] on td "STEVE WESTON STEVE WESTON CA ON BRAMPTON L6Z 1M6" at bounding box center [954, 552] width 386 height 38
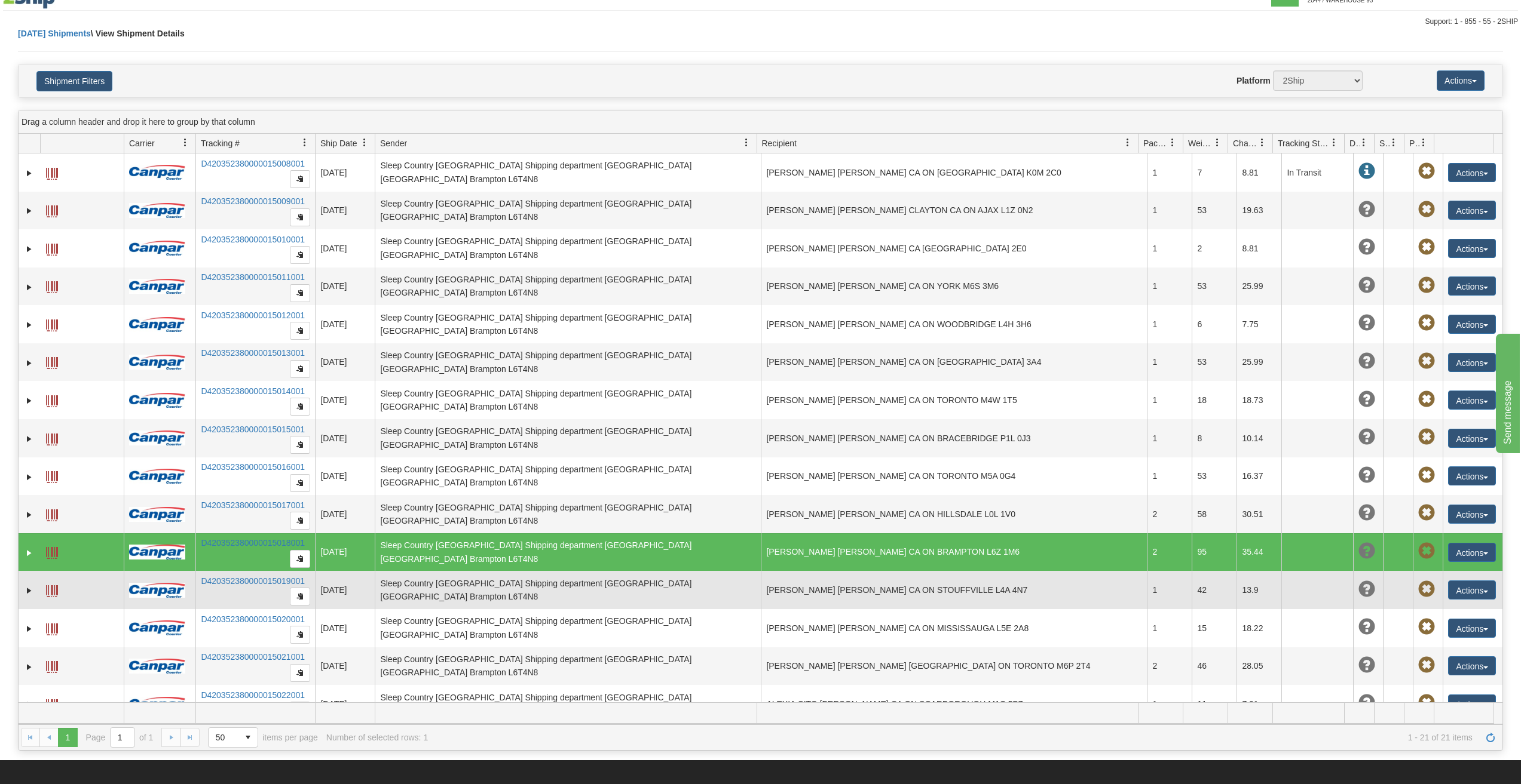
click at [824, 602] on td "MIKE DODD MIKE DODD CA ON STOUFFVILLE L4A 4N7" at bounding box center [954, 590] width 386 height 38
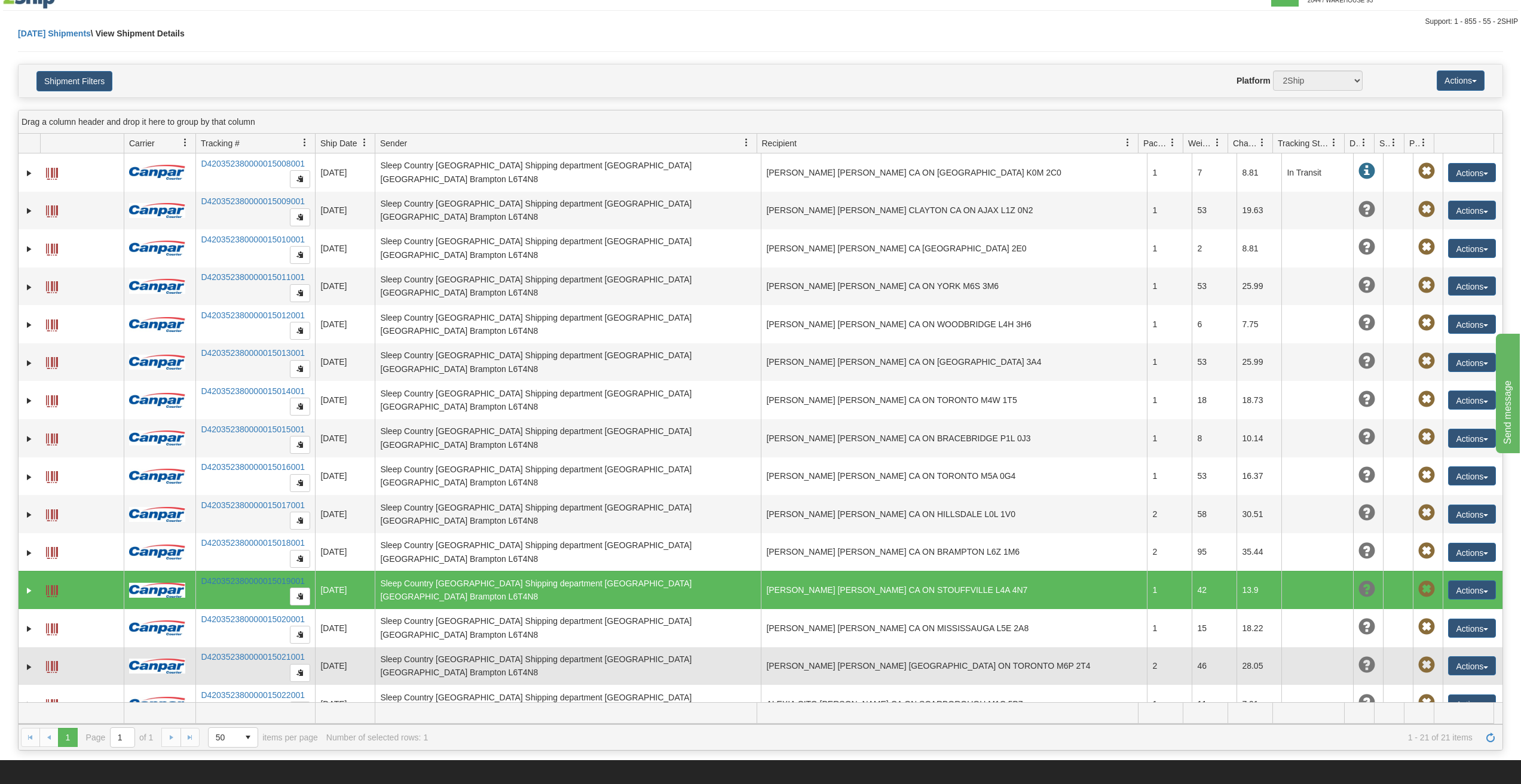
click at [813, 661] on td "MARY BORG MARY BORG CA ON TORONTO M6P 2T4" at bounding box center [954, 667] width 386 height 38
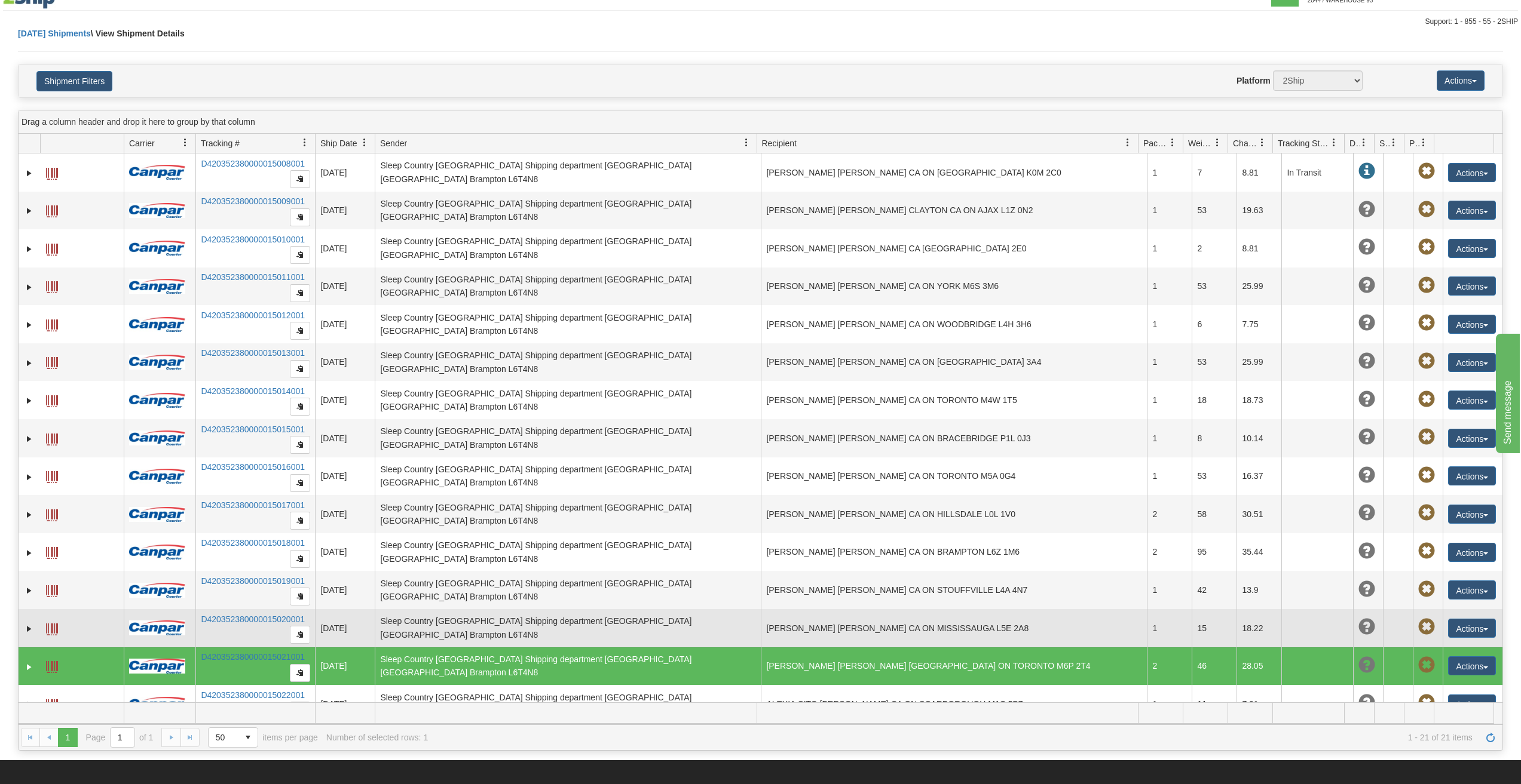
click at [830, 638] on td "CLAUDIA LANGILL CLAUDIA LANGILL CA ON MISSISSAUGA L5E 2A8" at bounding box center [954, 628] width 386 height 38
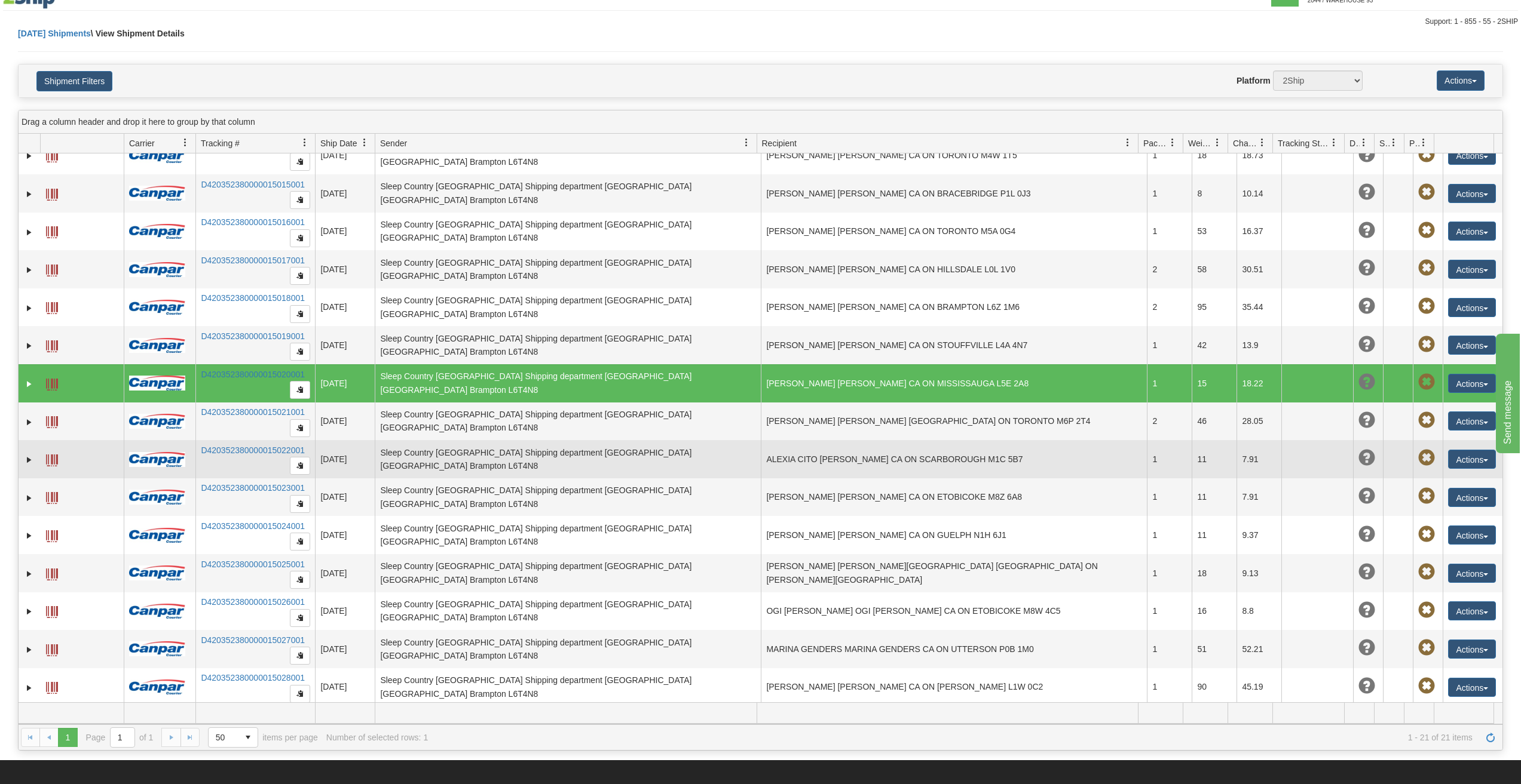
scroll to position [248, 0]
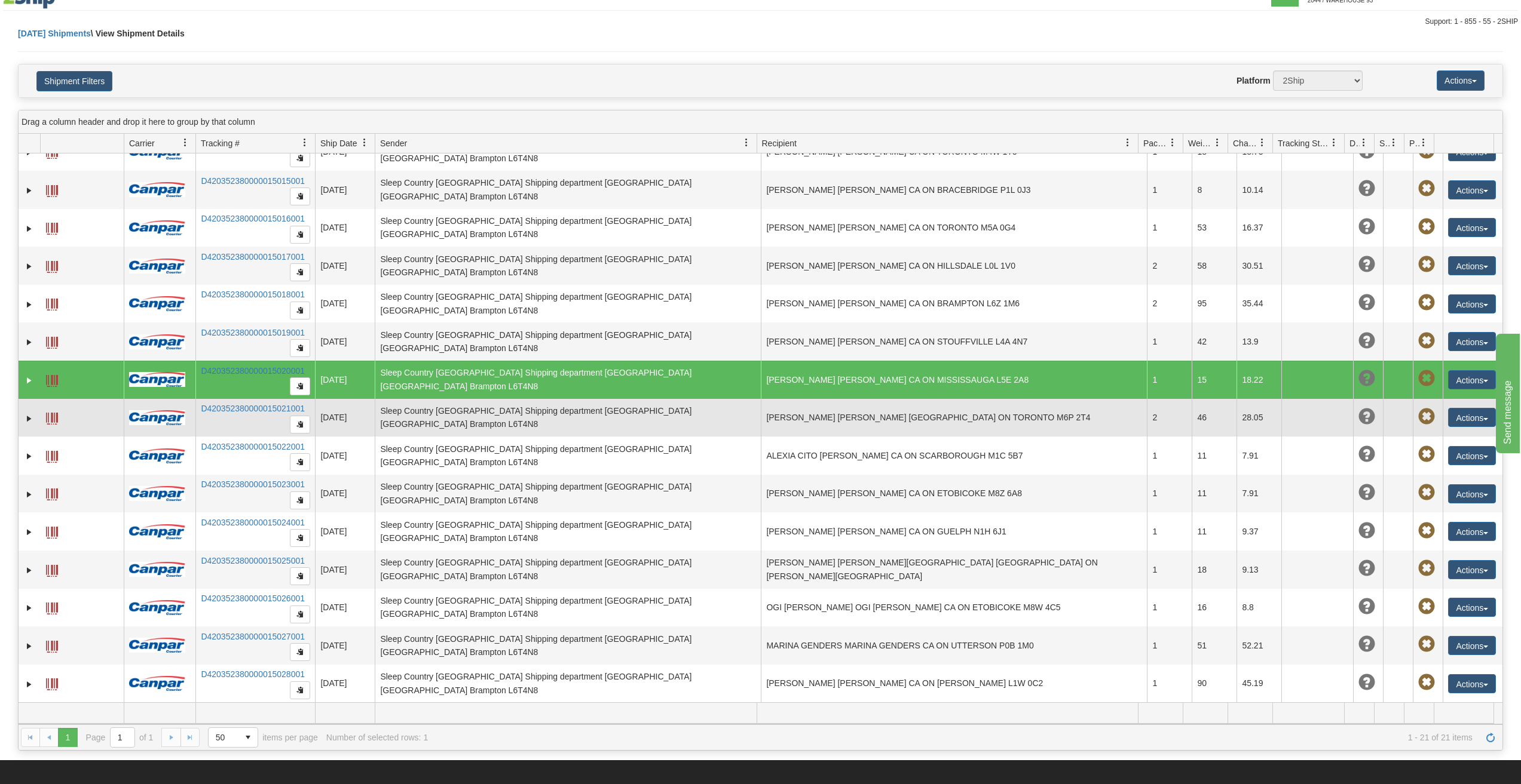
click at [822, 431] on td "MARY BORG MARY BORG CA ON TORONTO M6P 2T4" at bounding box center [954, 418] width 386 height 38
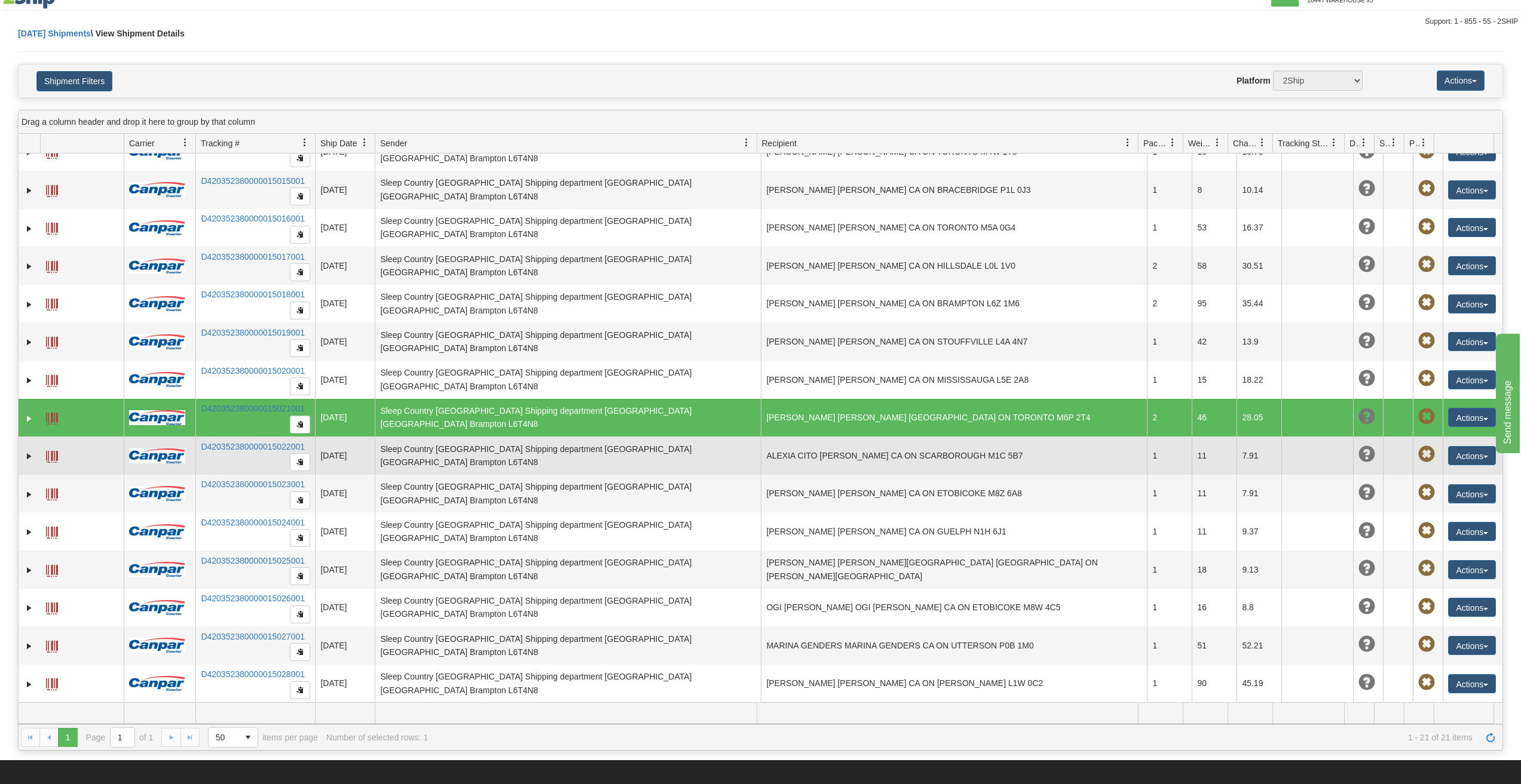
drag, startPoint x: 815, startPoint y: 454, endPoint x: 813, endPoint y: 494, distance: 40.0
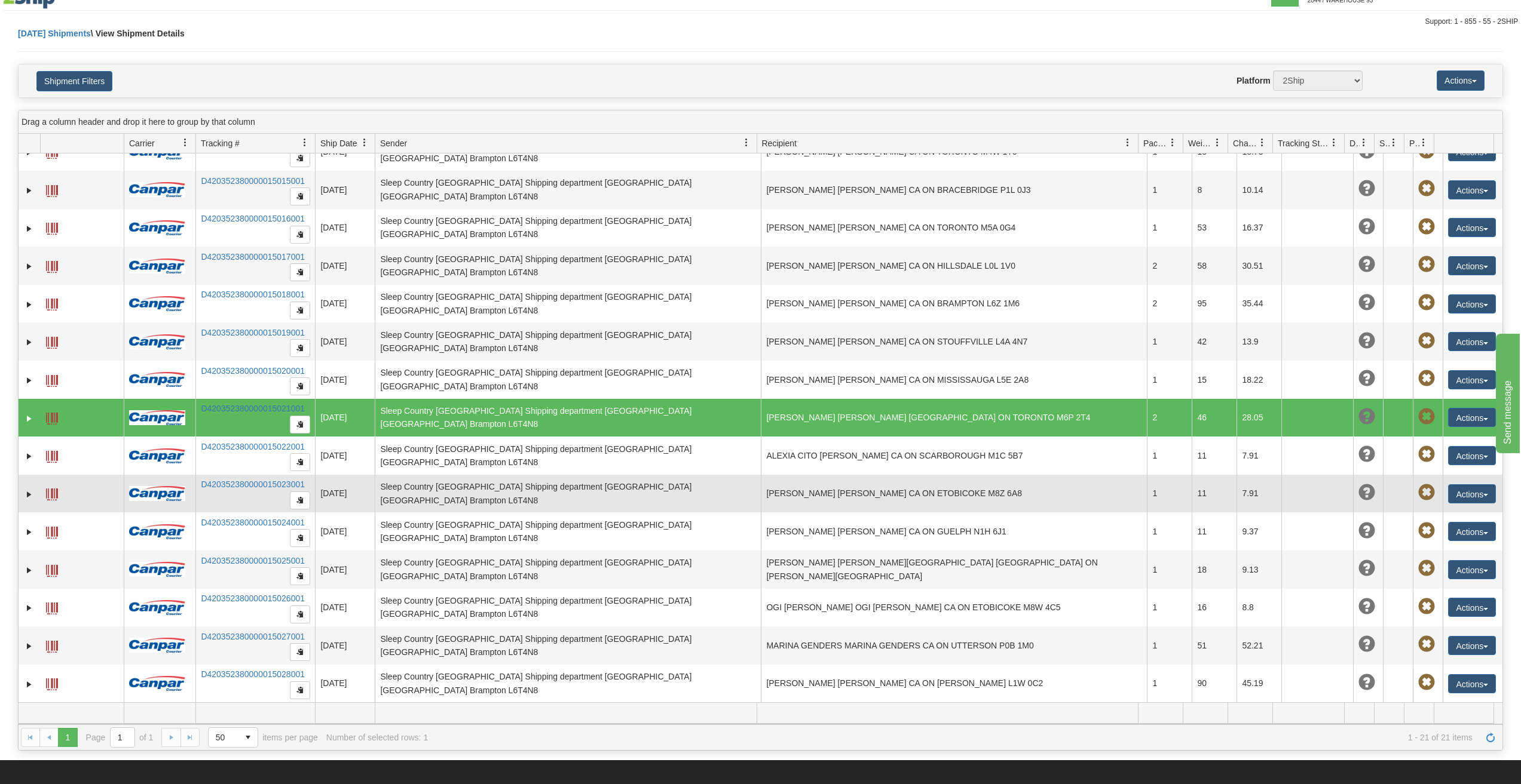
click at [815, 454] on td "ALEXIA CITO ALEXIA CITO CA ON SCARBOROUGH M1C 5B7" at bounding box center [954, 455] width 386 height 38
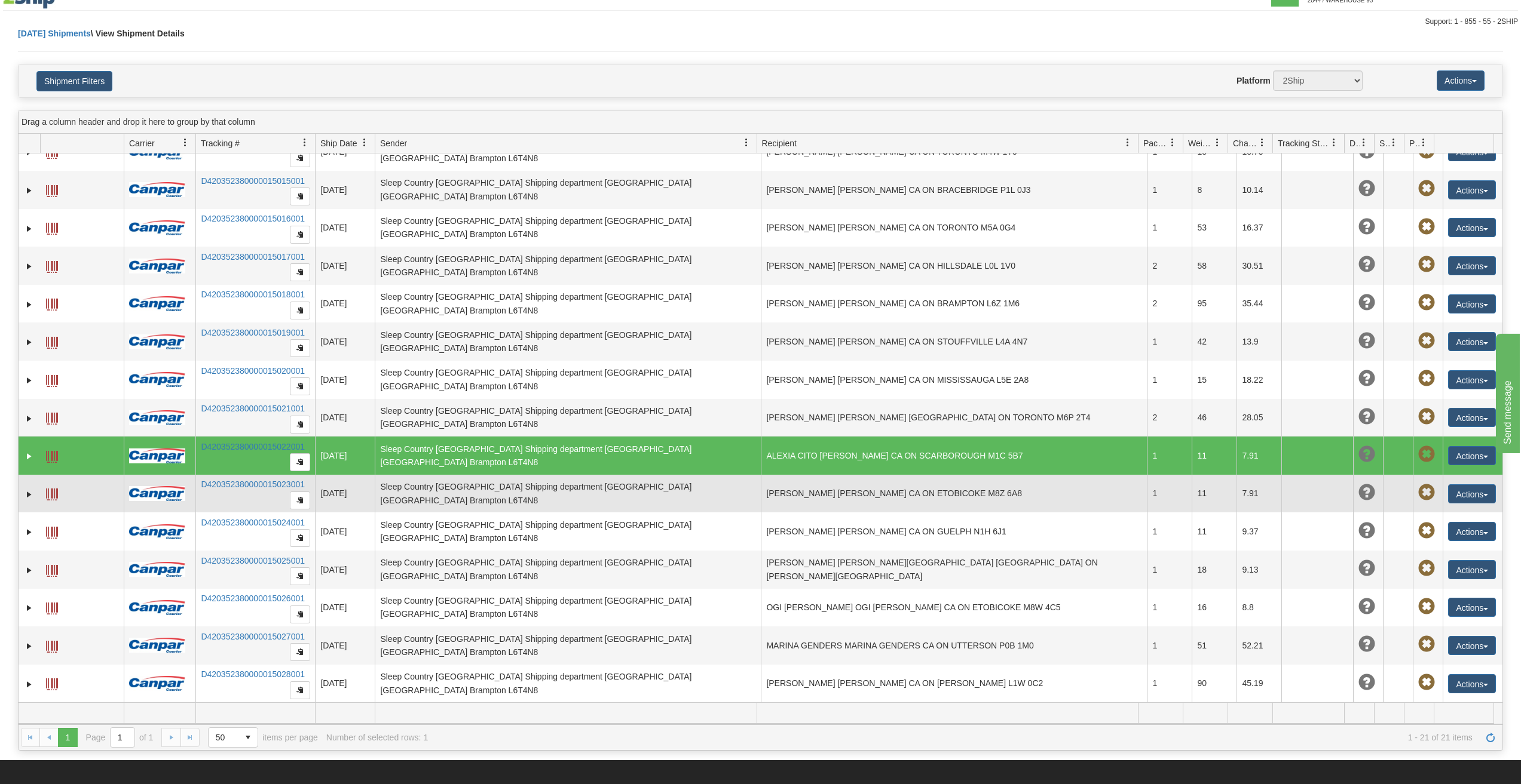
click at [813, 495] on td "MORRISSA AMSEL MORRISSA AMSEL CA ON ETOBICOKE M8Z 6A8" at bounding box center [954, 494] width 386 height 38
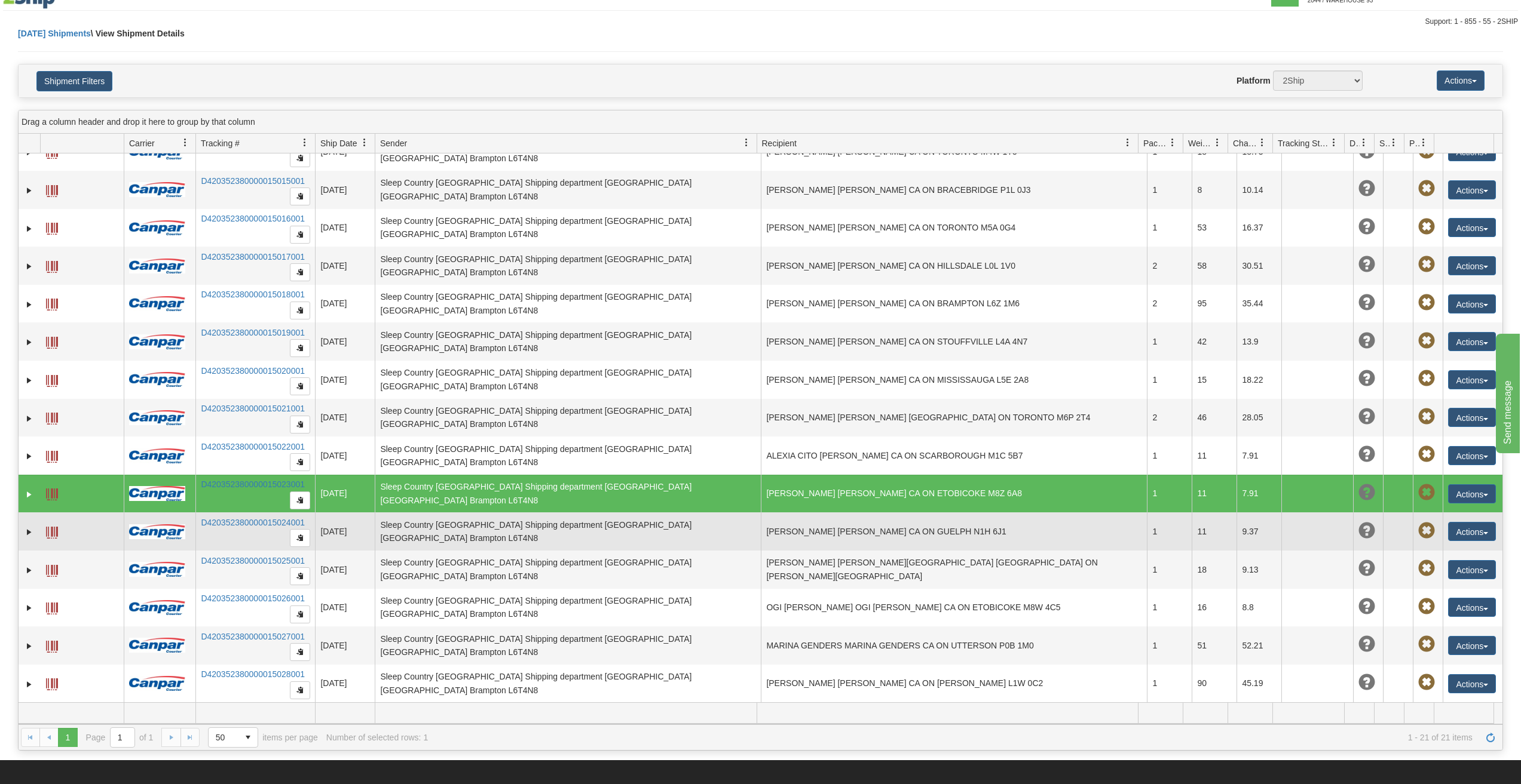
click at [820, 532] on td "Shawn Verhart Shawn Verhart CA ON GUELPH N1H 6J1" at bounding box center [954, 532] width 386 height 38
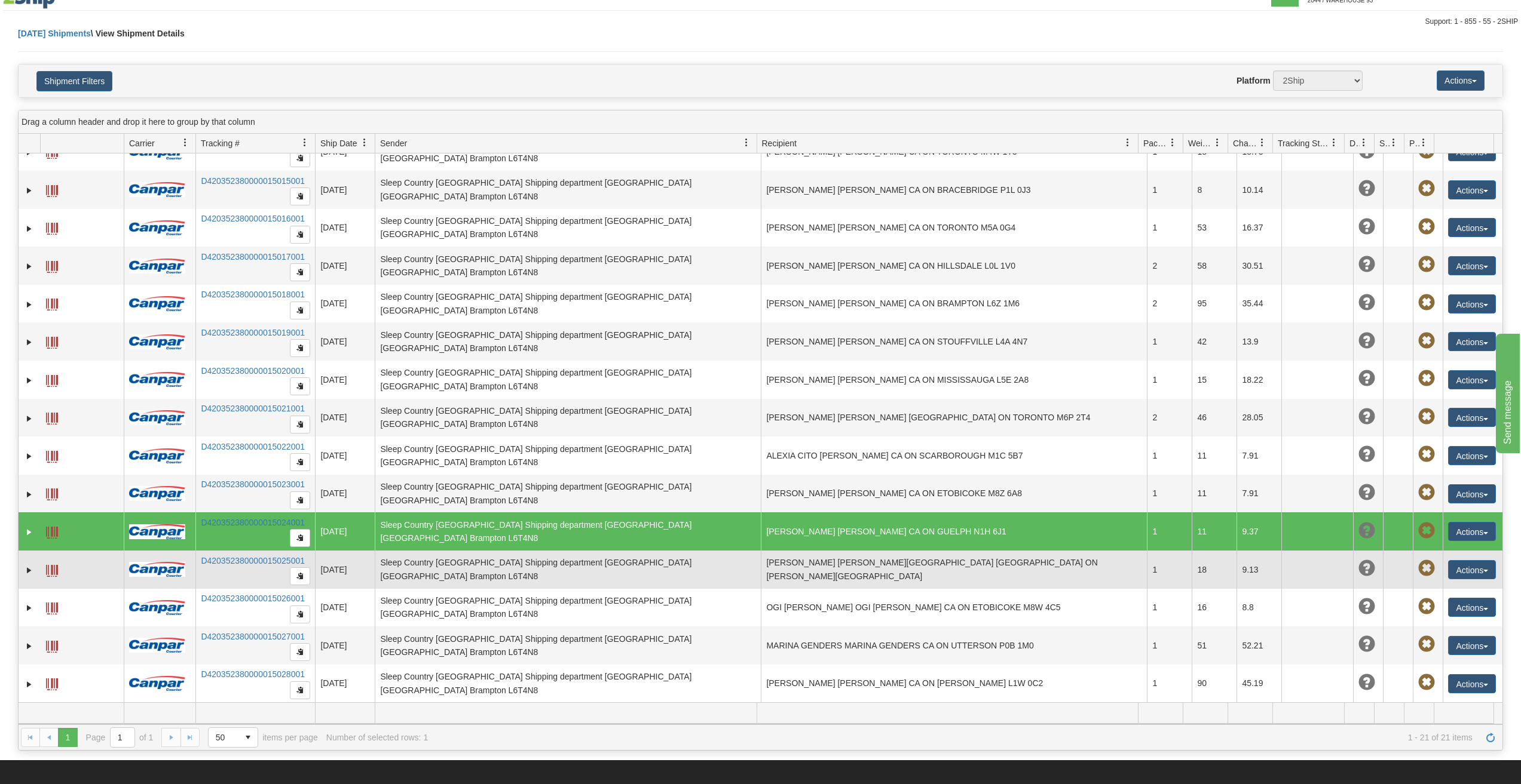
click at [823, 572] on td "SANJAY SANICHARA SANJAY SANICHARA CA ON SCARBOROUGH M1V 3R9" at bounding box center [954, 570] width 386 height 38
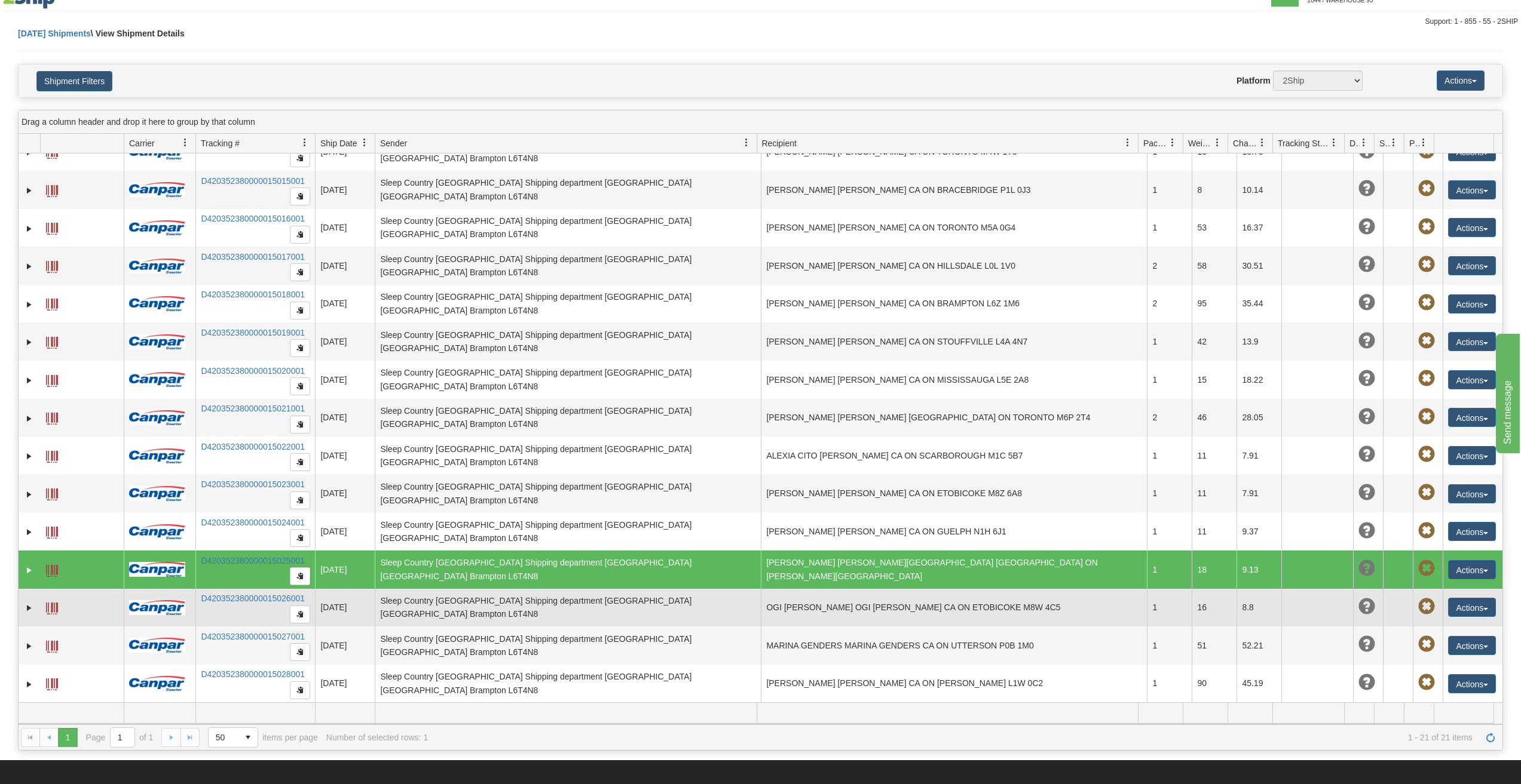
click at [822, 620] on td "OGI RUZIC OGI RUZIC CA ON ETOBICOKE M8W 4C5" at bounding box center [954, 608] width 386 height 38
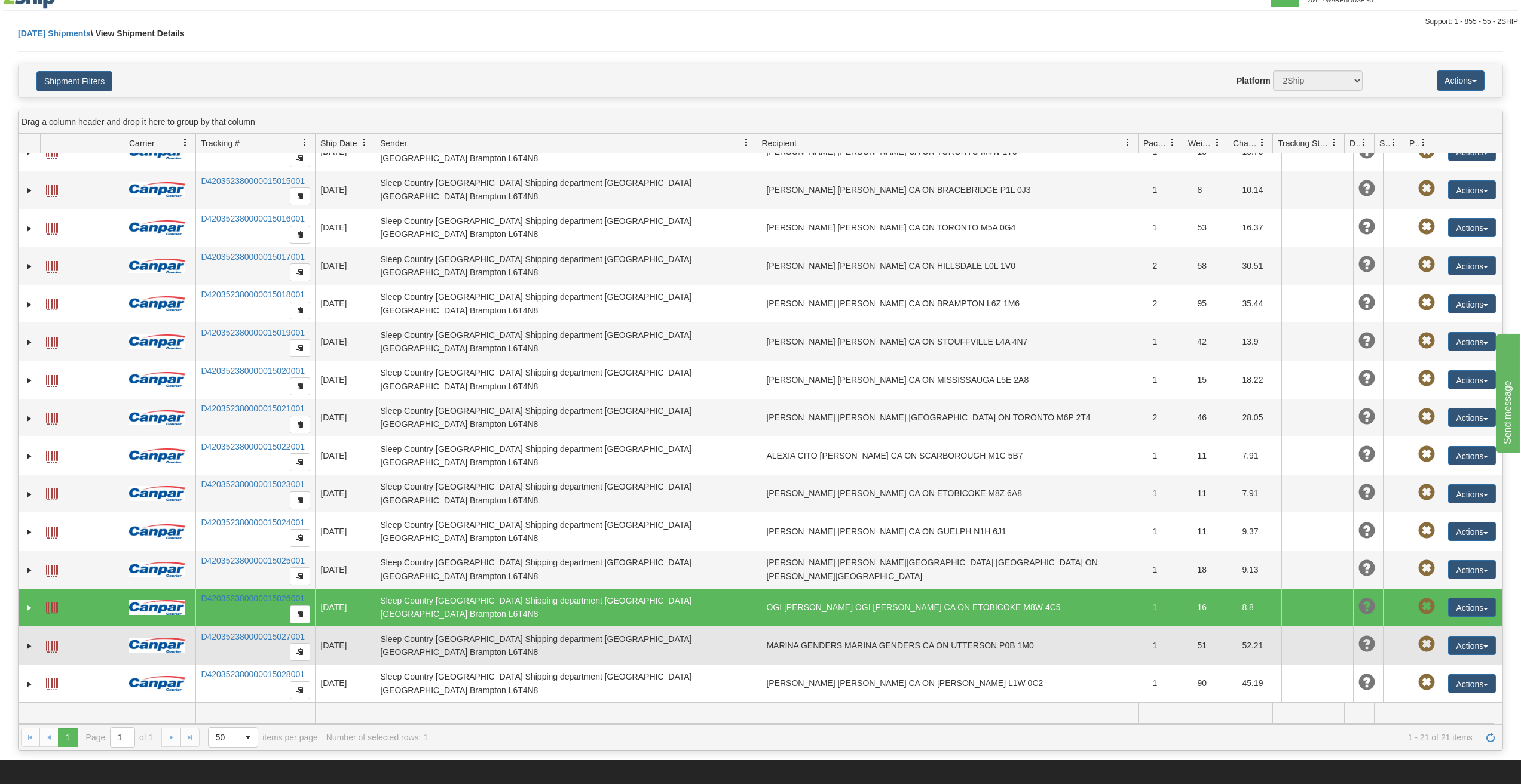
click at [818, 657] on td "MARINA GENDERS MARINA GENDERS CA ON UTTERSON P0B 1M0" at bounding box center [954, 645] width 386 height 38
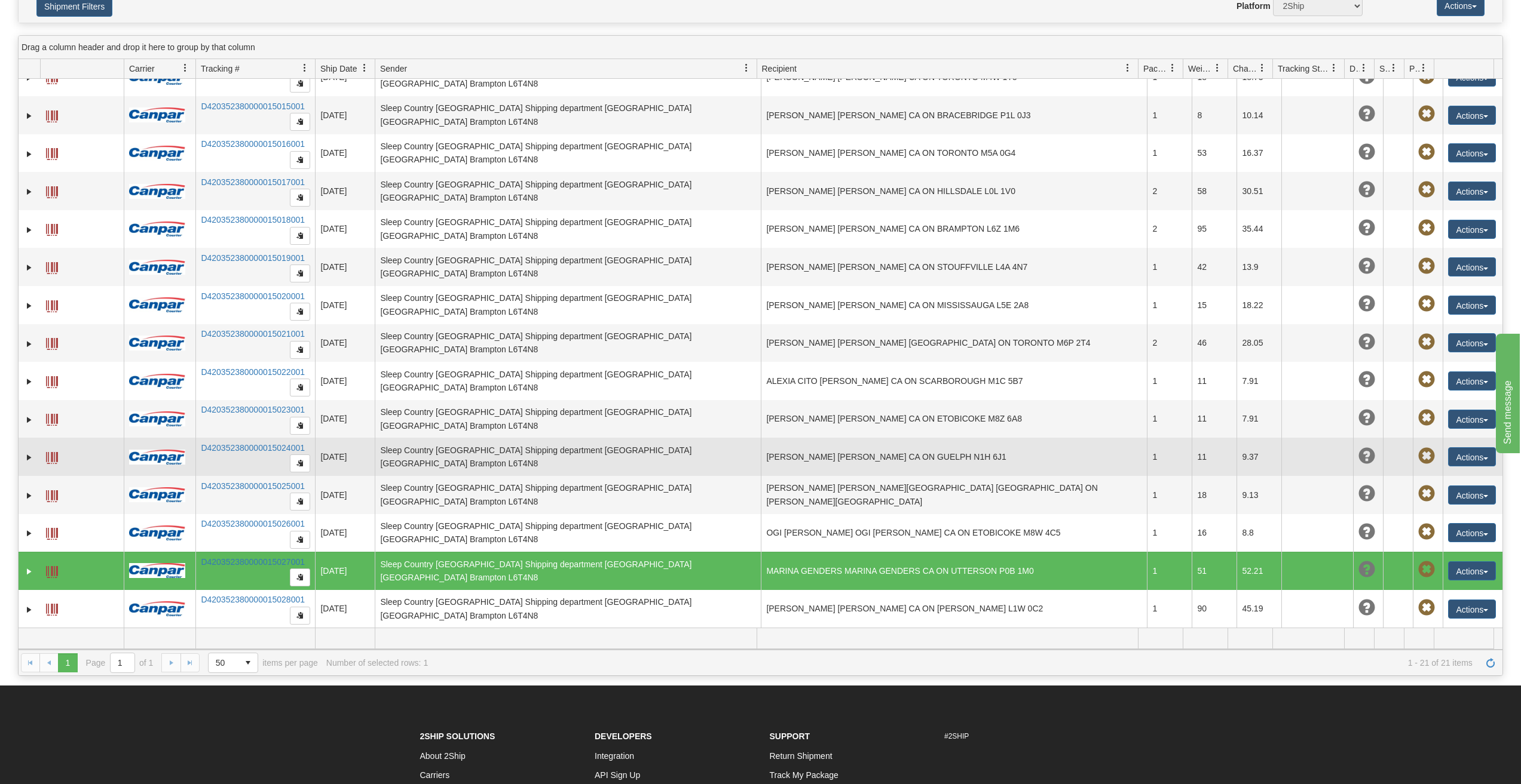
scroll to position [203, 0]
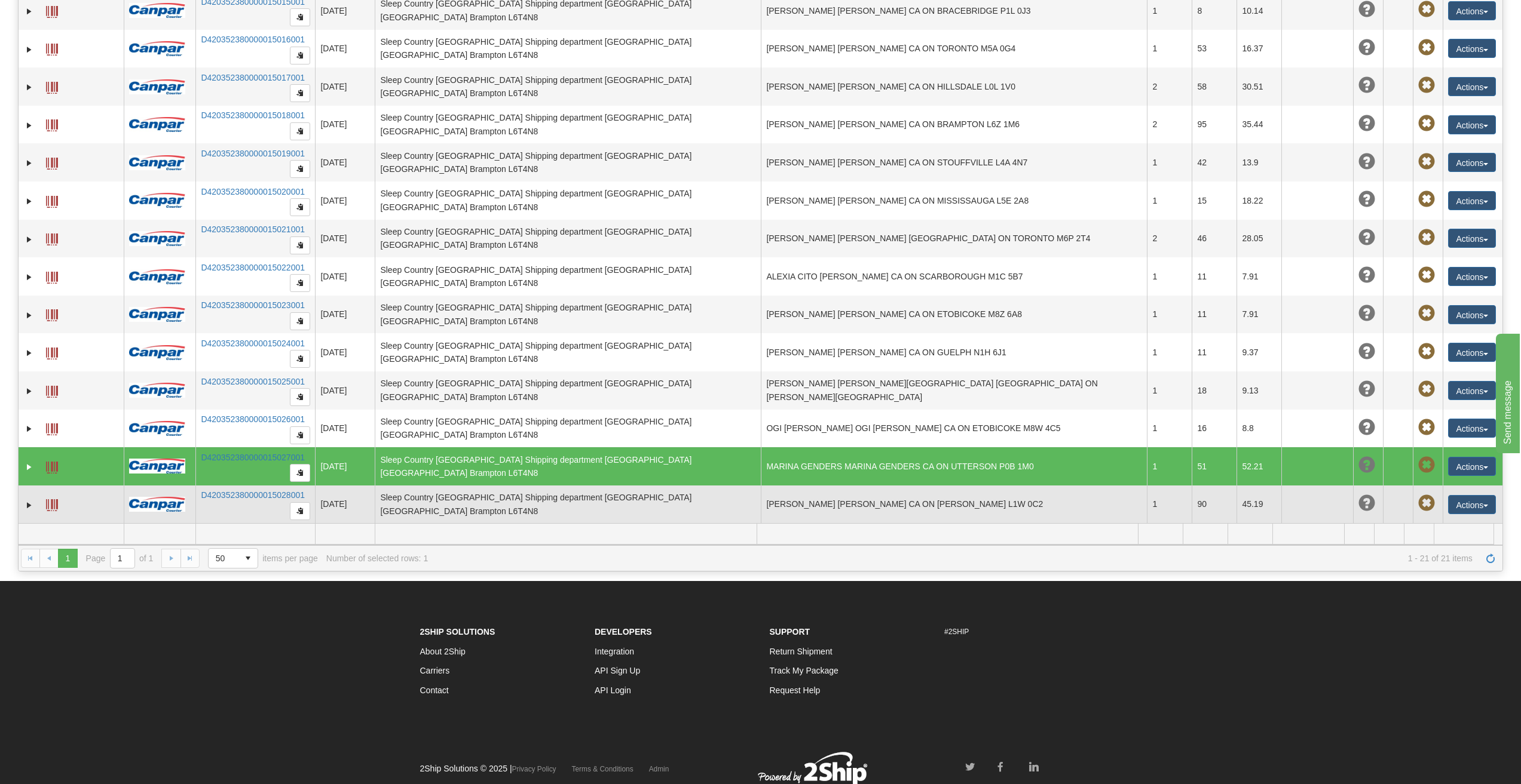
click at [833, 506] on td "AIDAN MACMILLAN AIDAN MACMILLAN CA ON PICKERING L1W 0C2" at bounding box center [954, 505] width 386 height 38
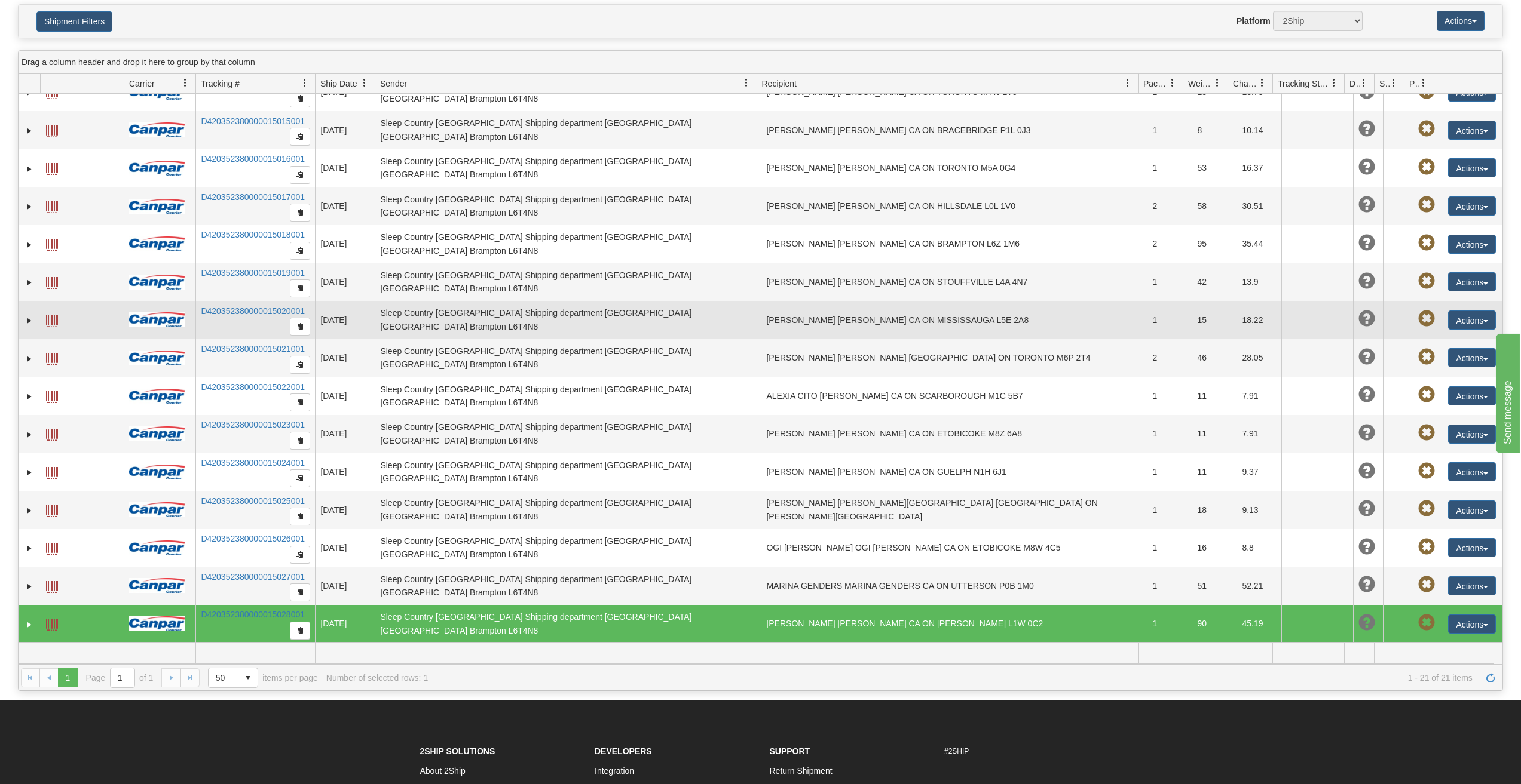
scroll to position [143, 0]
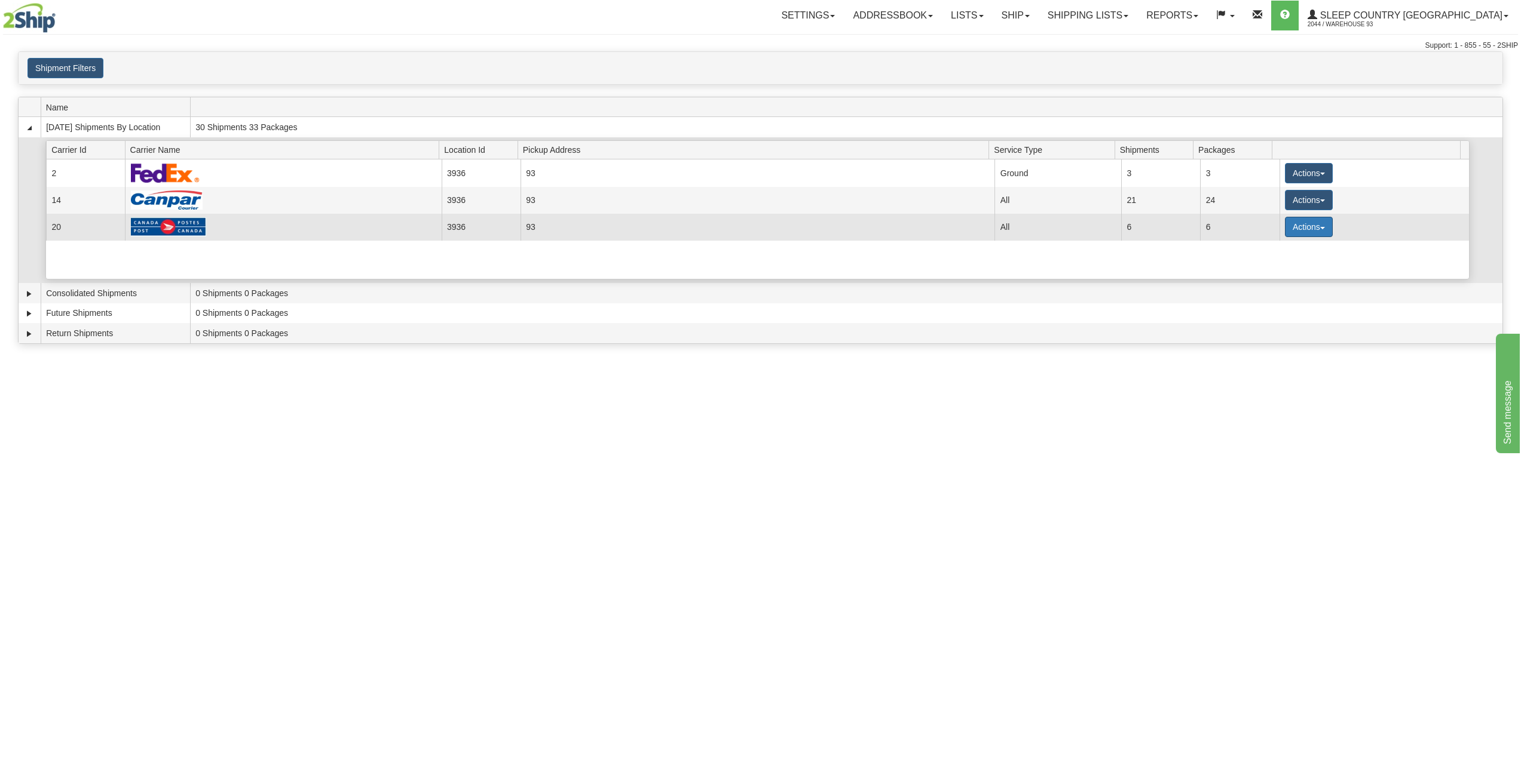
click at [1304, 226] on button "Actions" at bounding box center [1308, 226] width 48 height 20
click at [1277, 248] on span "Details" at bounding box center [1264, 249] width 32 height 9
